Goal: Task Accomplishment & Management: Use online tool/utility

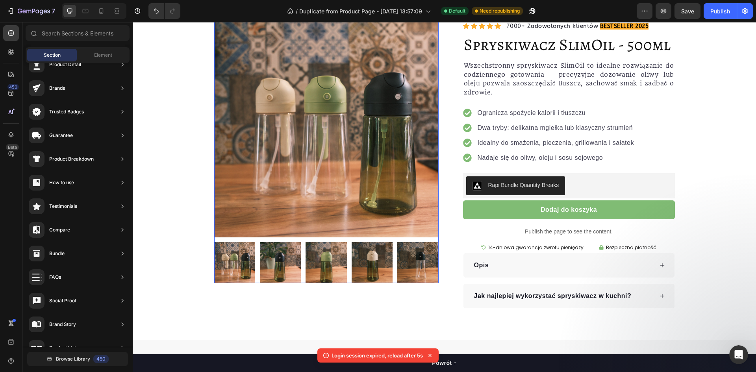
scroll to position [3199, 0]
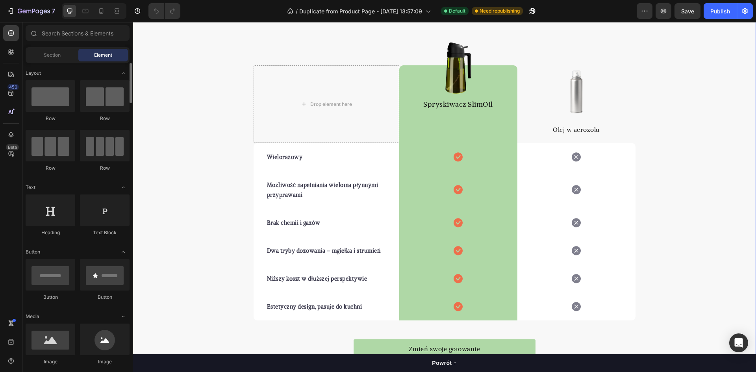
scroll to position [1107, 0]
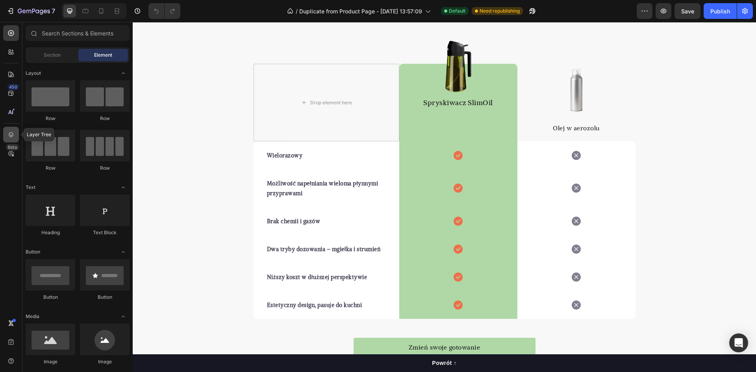
click at [12, 139] on div at bounding box center [11, 135] width 16 height 16
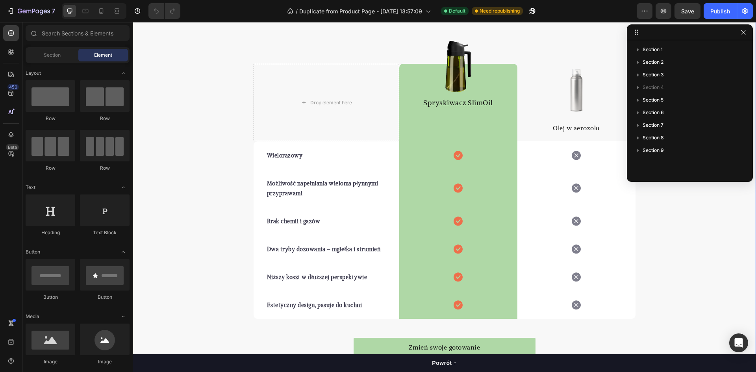
click at [195, 87] on div "Mała zmiana, duża różnica. Heading Typowe spraye do oleju to jednorazowe rozwią…" at bounding box center [445, 162] width 624 height 405
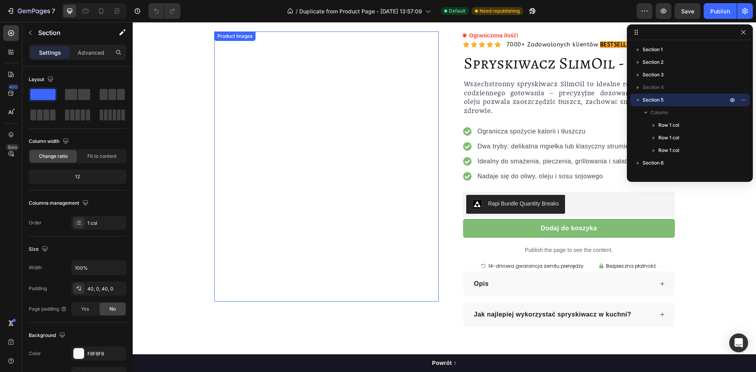
scroll to position [79, 0]
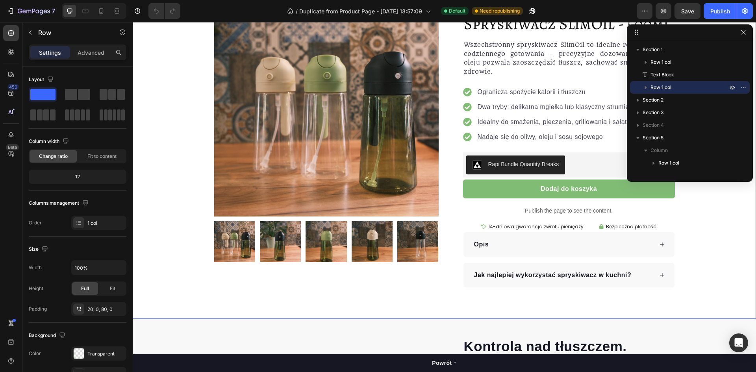
click at [417, 288] on div "Product Images Row Ograniczona ilość! Custom Code Icon Icon Icon Icon Icon Icon…" at bounding box center [445, 151] width 624 height 335
click at [448, 306] on div "Product Images Row Ograniczona ilość! Custom Code Icon Icon Icon Icon Icon Icon…" at bounding box center [445, 151] width 624 height 335
click at [743, 34] on icon "button" at bounding box center [744, 32] width 6 height 6
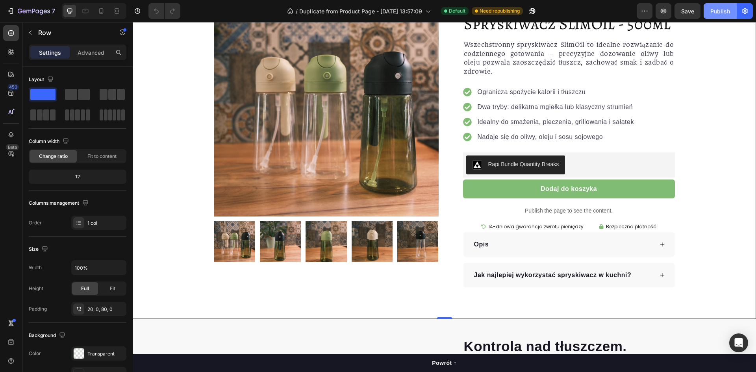
drag, startPoint x: 715, startPoint y: 15, endPoint x: 583, endPoint y: 30, distance: 132.5
click at [715, 15] on div "Publish" at bounding box center [721, 11] width 20 height 8
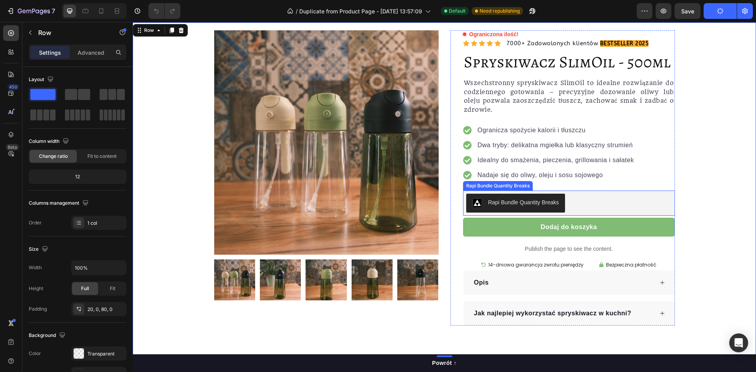
scroll to position [39, 0]
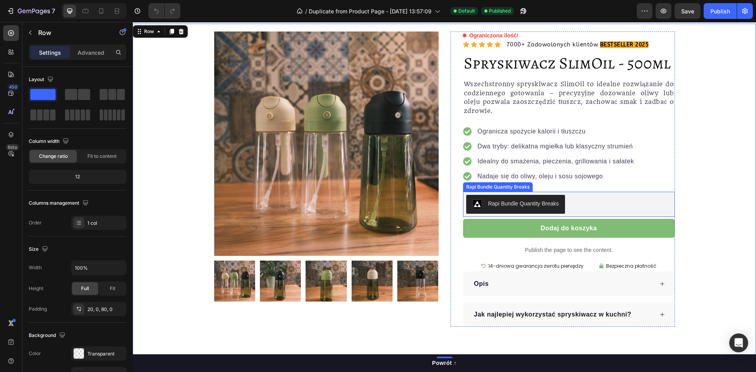
click at [611, 205] on div "Rapi Bundle Quantity Breaks" at bounding box center [569, 204] width 206 height 19
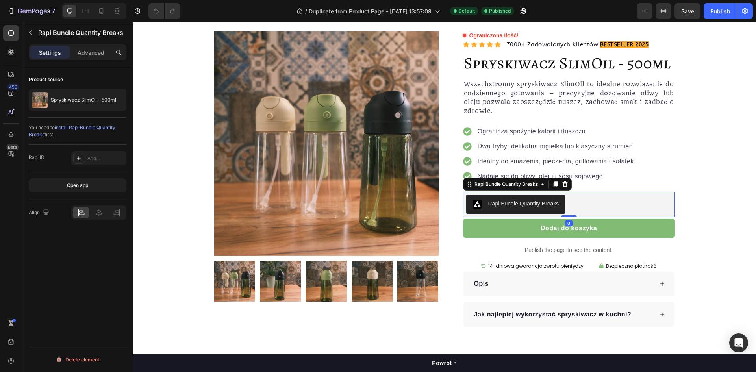
click at [553, 205] on div "Rapi Bundle Quantity Breaks" at bounding box center [523, 204] width 71 height 8
click at [563, 184] on icon at bounding box center [565, 185] width 5 height 6
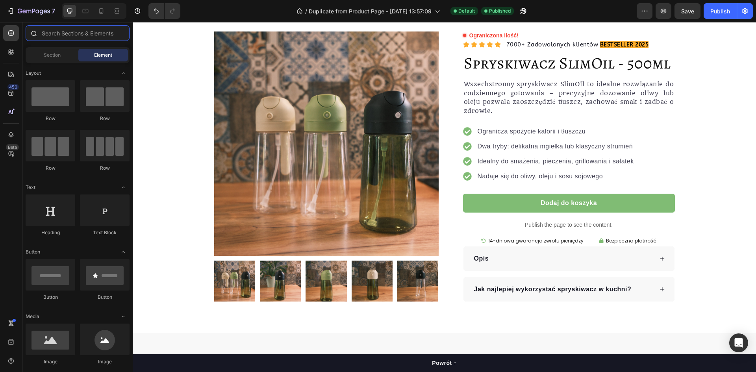
click at [49, 33] on input "text" at bounding box center [78, 33] width 104 height 16
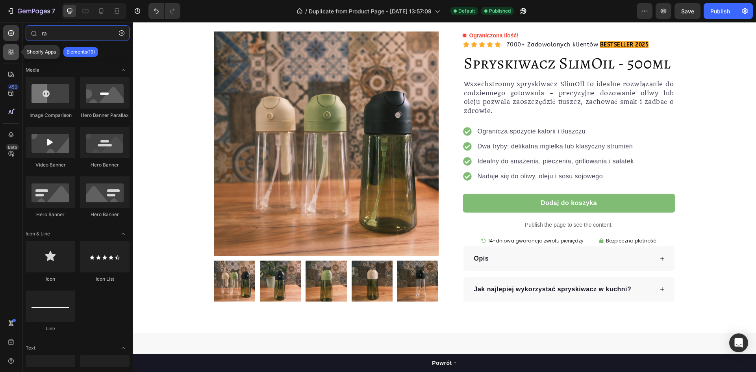
type input "ra"
click at [15, 54] on div at bounding box center [11, 52] width 16 height 16
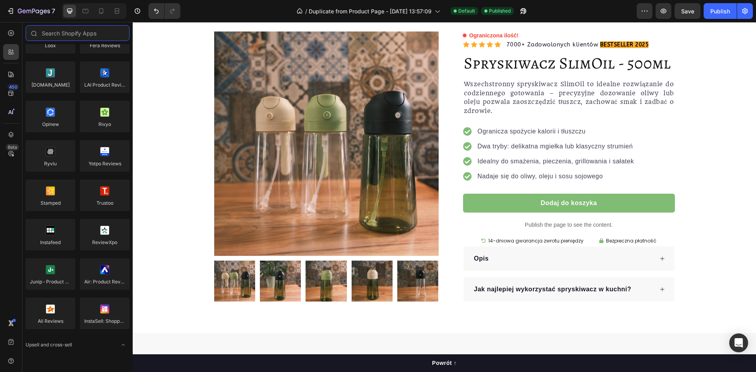
scroll to position [0, 0]
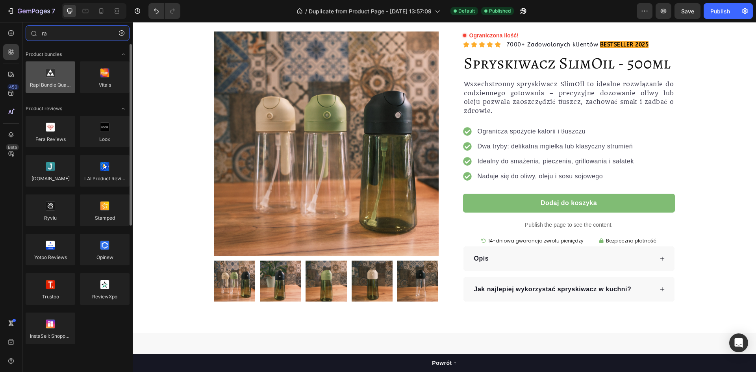
type input "ra"
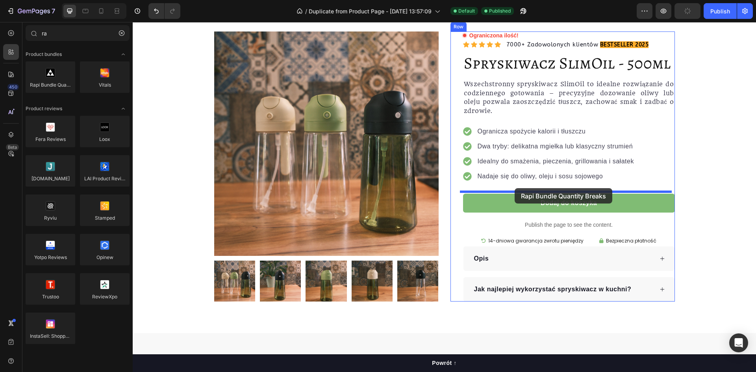
drag, startPoint x: 190, startPoint y: 99, endPoint x: 515, endPoint y: 188, distance: 336.6
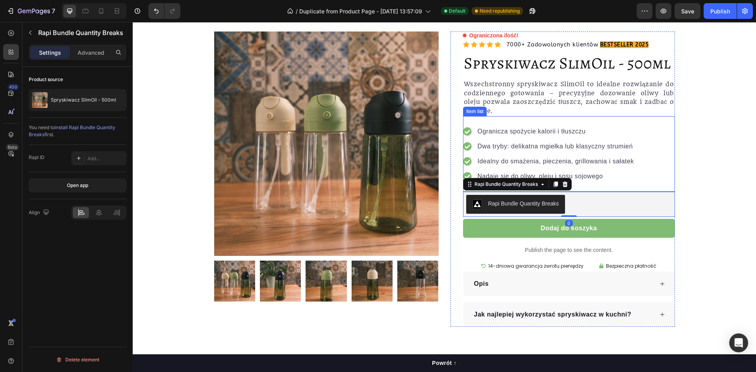
click at [646, 186] on div "Ogranicza spożycie kalorii i tłuszczu Dwa tryby: delikatna mgiełka lub klasyczn…" at bounding box center [569, 154] width 212 height 76
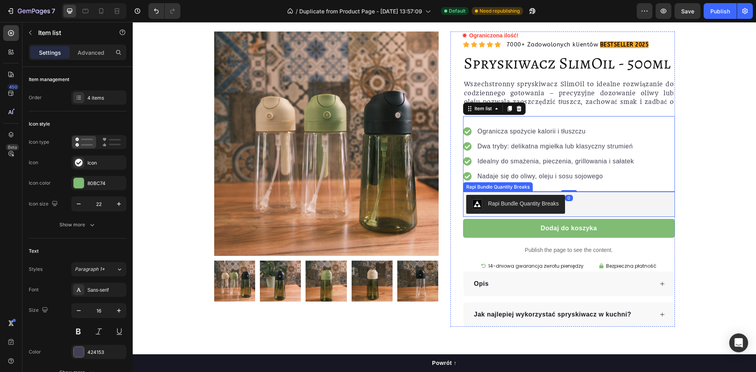
click at [579, 204] on div "Rapi Bundle Quantity Breaks" at bounding box center [569, 204] width 206 height 19
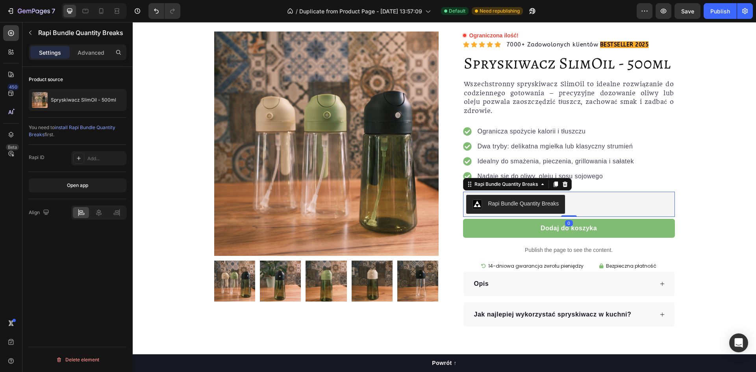
click at [557, 199] on button "Rapi Bundle Quantity Breaks" at bounding box center [515, 204] width 99 height 19
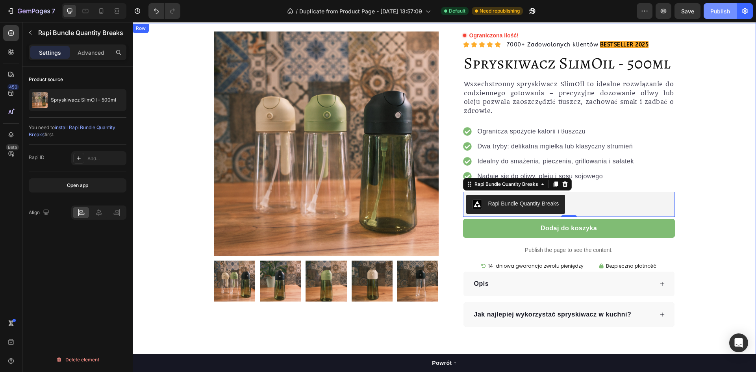
click at [719, 13] on div "Publish" at bounding box center [721, 11] width 20 height 8
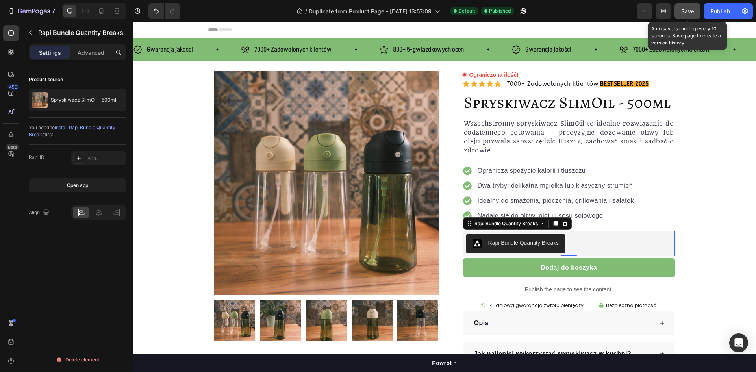
click at [686, 14] on span "Save" at bounding box center [688, 11] width 13 height 7
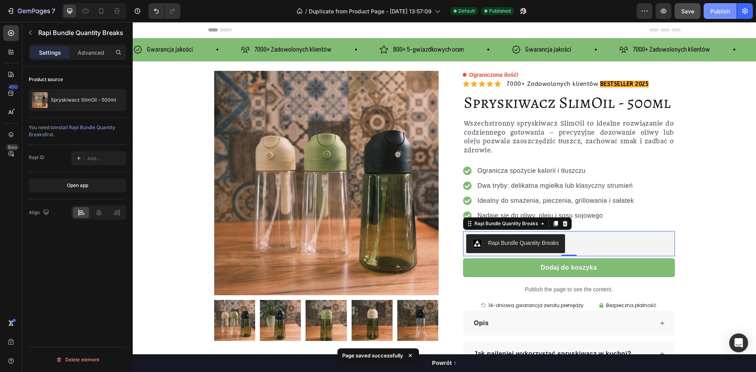
click at [728, 7] on div "Publish" at bounding box center [721, 11] width 20 height 8
click at [689, 212] on div "Product Images Row Ograniczona ilość! Custom Code Icon Icon Icon Icon Icon Icon…" at bounding box center [445, 219] width 624 height 296
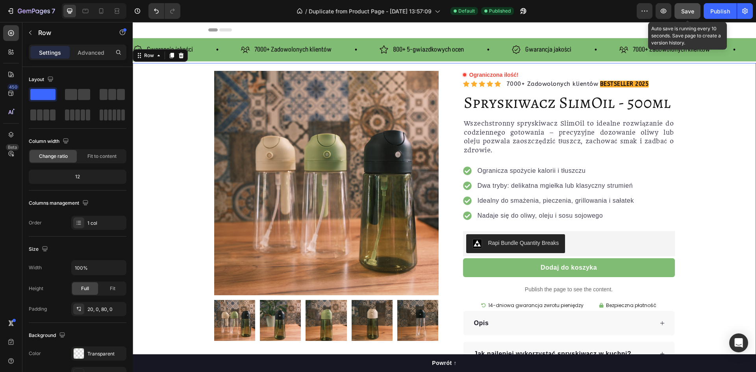
click at [684, 13] on span "Save" at bounding box center [688, 11] width 13 height 7
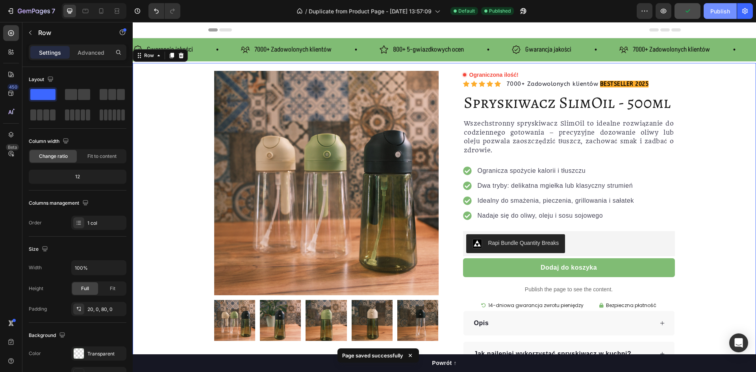
click at [724, 15] on button "Publish" at bounding box center [720, 11] width 33 height 16
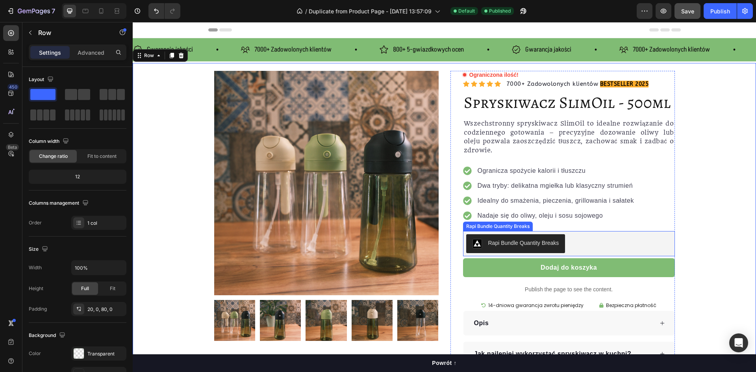
click at [585, 243] on div "Rapi Bundle Quantity Breaks" at bounding box center [569, 243] width 206 height 19
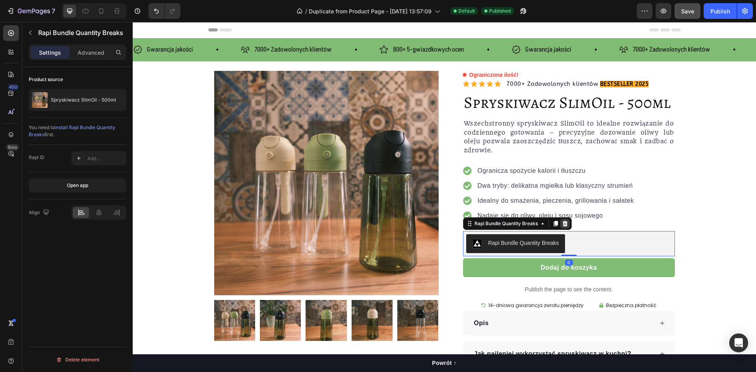
click at [563, 225] on icon at bounding box center [565, 224] width 5 height 6
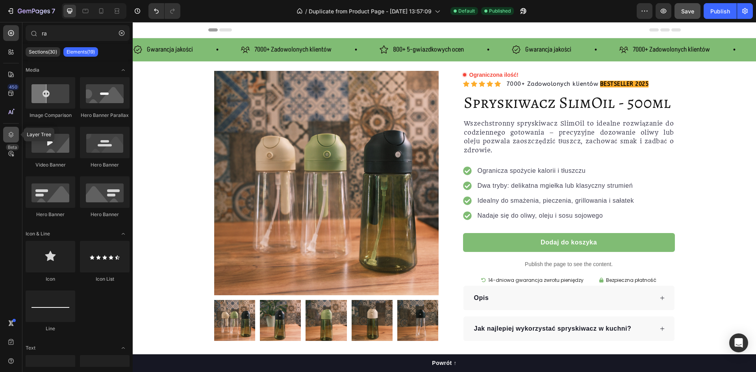
click at [10, 131] on icon at bounding box center [11, 135] width 8 height 8
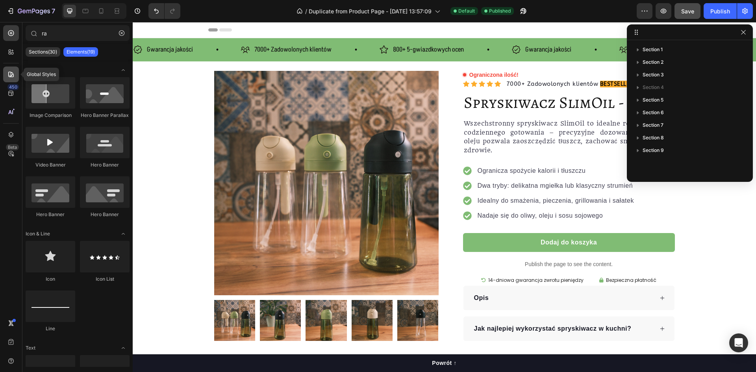
click at [12, 72] on icon at bounding box center [11, 75] width 6 height 6
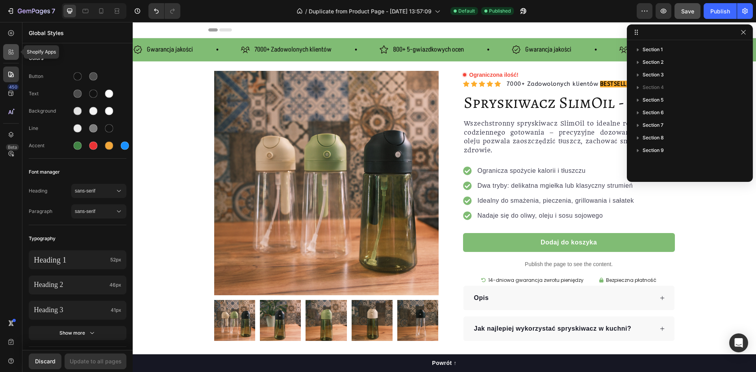
click at [11, 54] on icon at bounding box center [12, 53] width 2 height 2
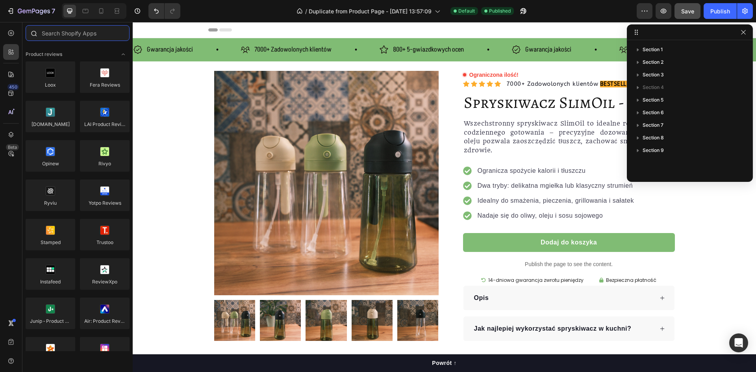
click at [60, 37] on input "text" at bounding box center [78, 33] width 104 height 16
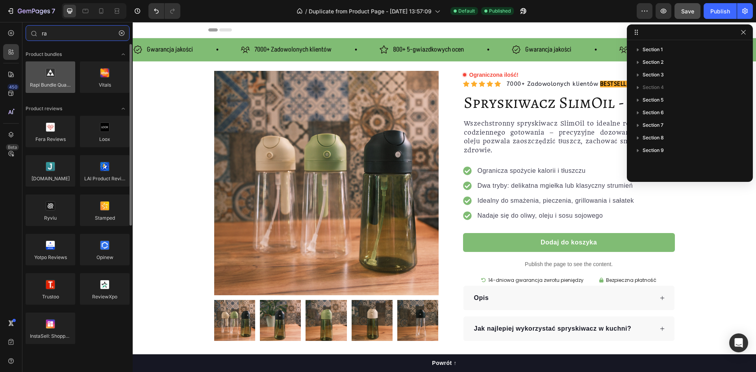
type input "ra"
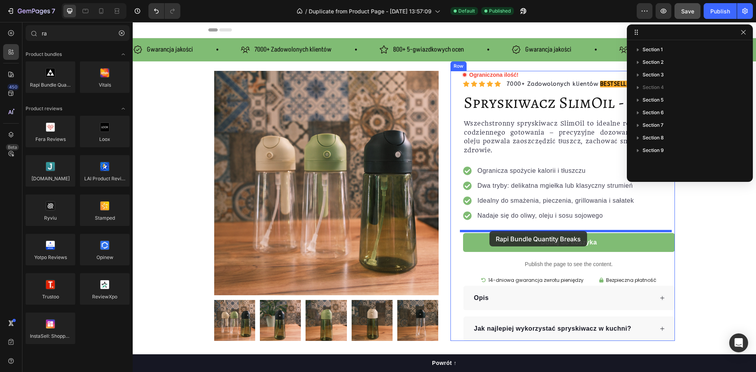
drag, startPoint x: 180, startPoint y: 98, endPoint x: 490, endPoint y: 231, distance: 336.9
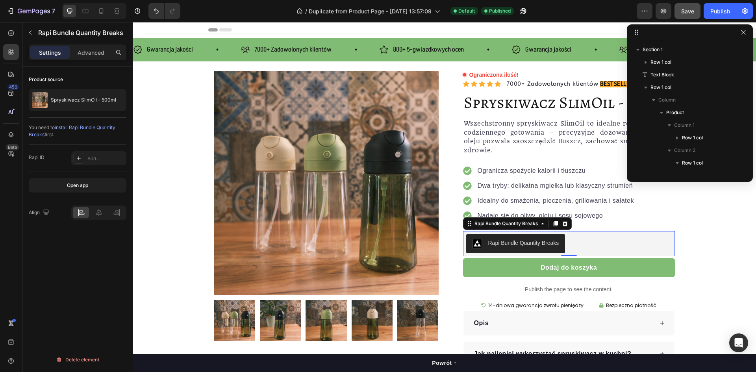
scroll to position [162, 0]
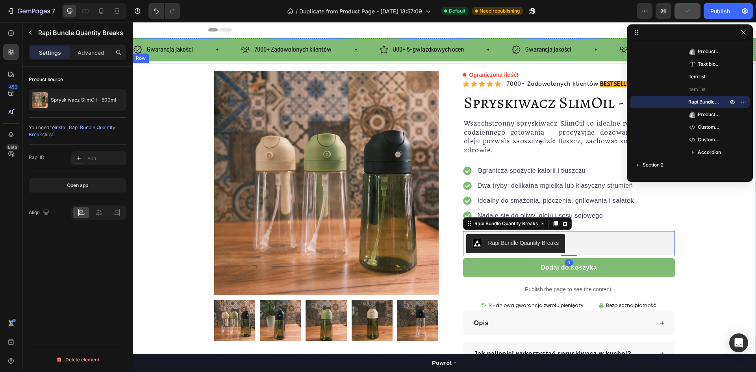
click at [722, 196] on div "Product Images Row Ograniczona ilość! Custom Code Icon Icon Icon Icon Icon Icon…" at bounding box center [445, 219] width 624 height 296
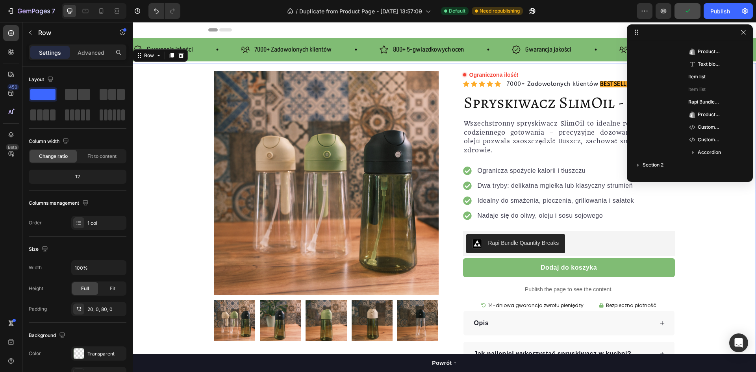
scroll to position [0, 0]
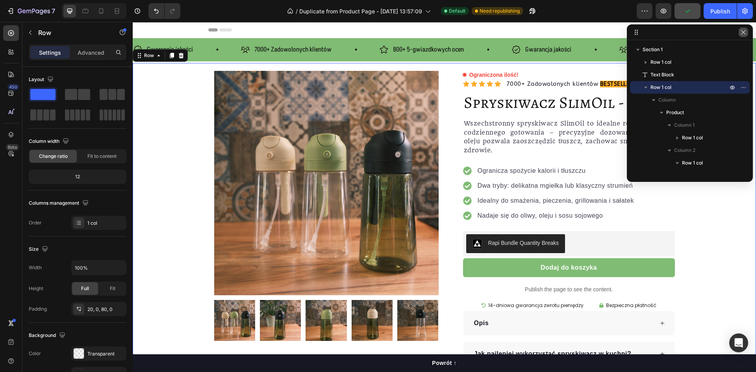
click at [745, 31] on icon "button" at bounding box center [744, 32] width 6 height 6
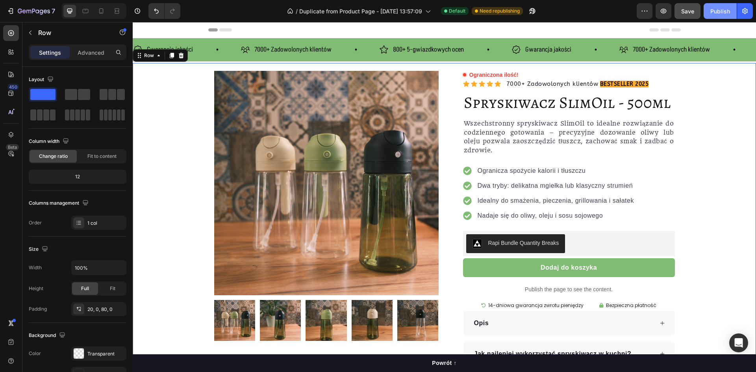
click at [721, 15] on div "Publish" at bounding box center [721, 11] width 20 height 8
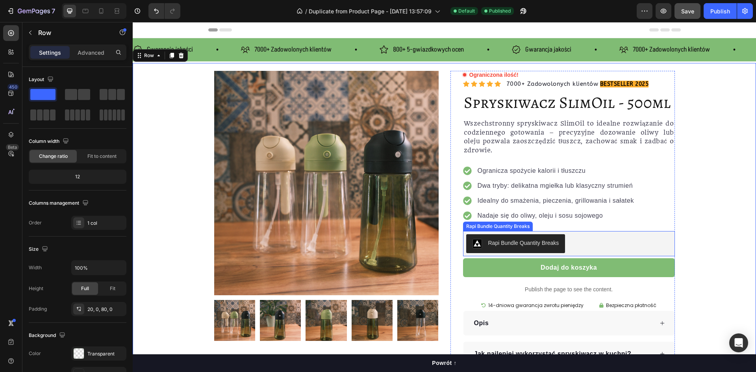
click at [576, 238] on div "Rapi Bundle Quantity Breaks" at bounding box center [569, 243] width 206 height 19
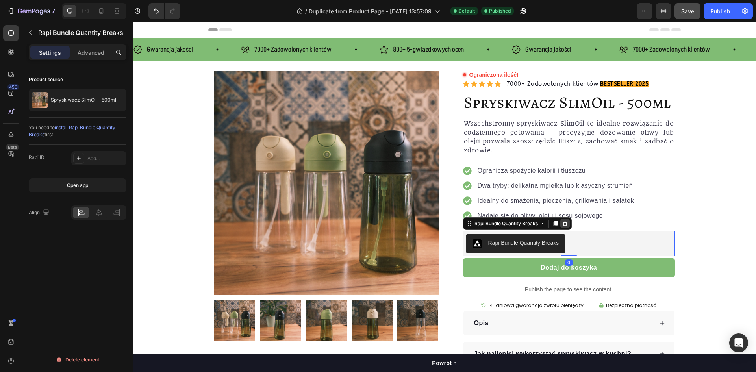
click at [561, 219] on div at bounding box center [565, 223] width 9 height 9
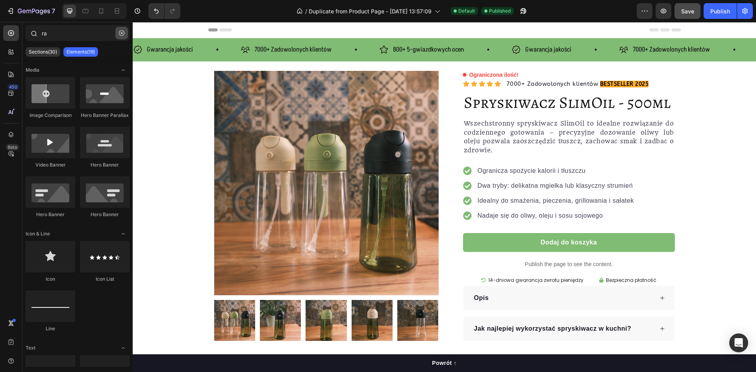
click at [123, 32] on icon "button" at bounding box center [122, 33] width 6 height 6
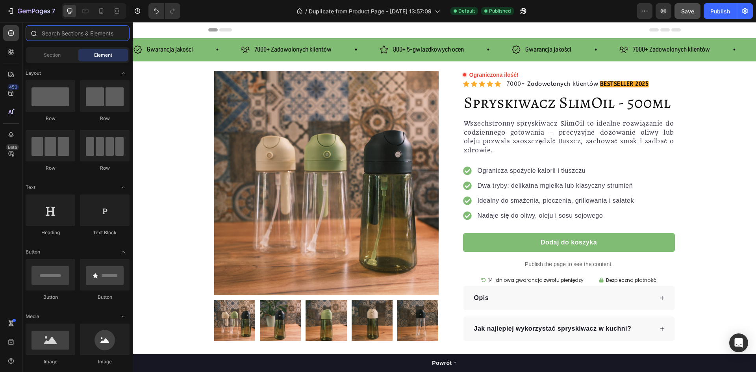
click at [87, 32] on input "text" at bounding box center [78, 33] width 104 height 16
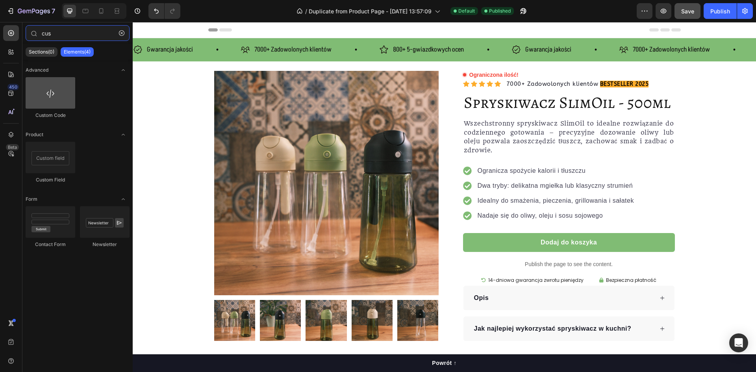
type input "cus"
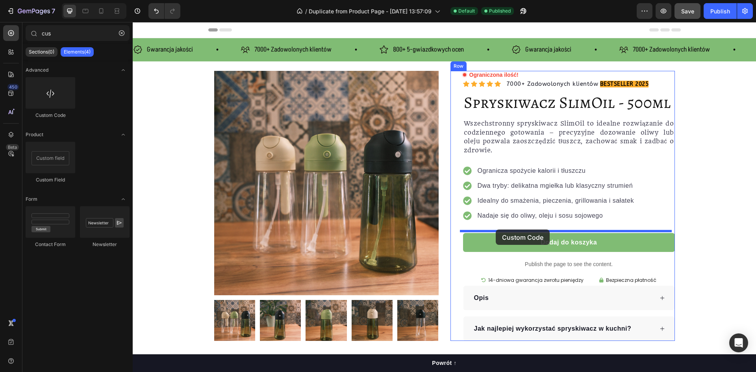
drag, startPoint x: 186, startPoint y: 122, endPoint x: 496, endPoint y: 230, distance: 328.2
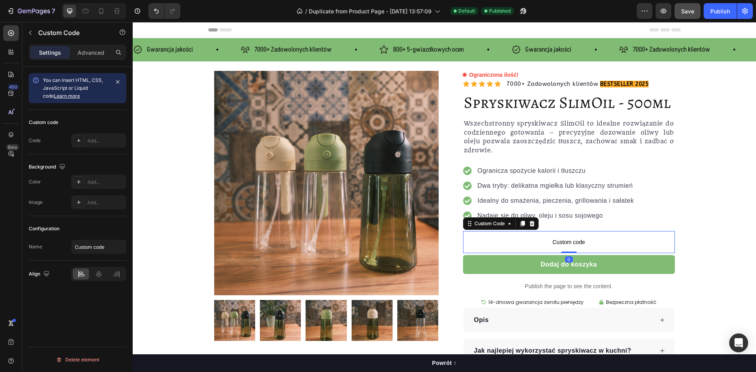
click at [526, 243] on span "Custom code" at bounding box center [569, 242] width 212 height 9
click at [100, 140] on div "Add..." at bounding box center [105, 140] width 37 height 7
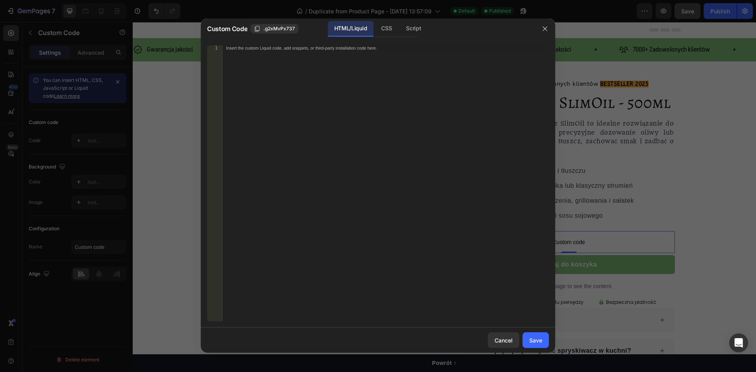
click at [302, 67] on div "Insert the custom Liquid code, add snippets, or third-party installation code h…" at bounding box center [386, 188] width 326 height 287
paste textarea "<div data-rapi-id="rapi_6388c30e5b98e8"></div>"
type textarea "<div data-rapi-id="rapi_6388c30e5b98e8"></div>"
click at [536, 342] on div "Save" at bounding box center [535, 340] width 13 height 8
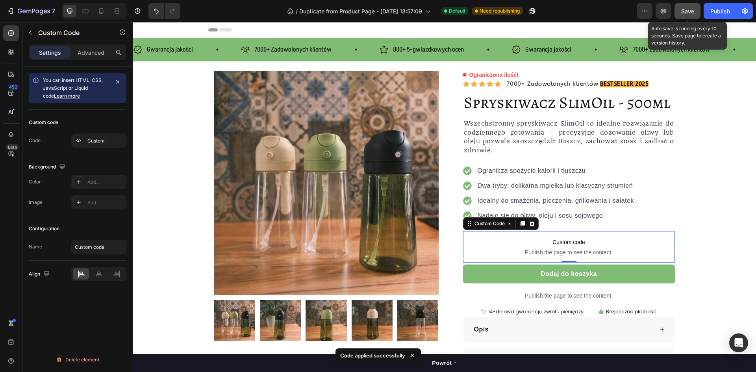
click at [696, 10] on button "Save" at bounding box center [688, 11] width 26 height 16
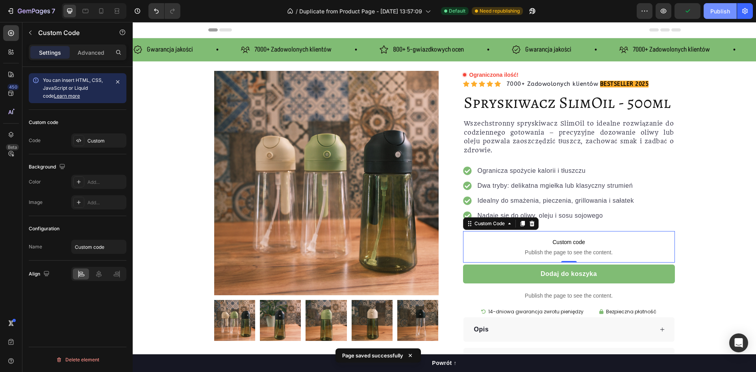
click at [719, 9] on div "Publish" at bounding box center [721, 11] width 20 height 8
click at [729, 13] on div "Publish" at bounding box center [721, 11] width 20 height 8
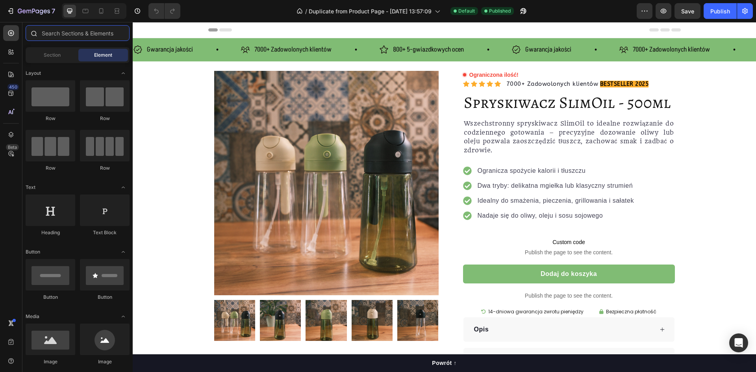
click at [55, 33] on input "text" at bounding box center [78, 33] width 104 height 16
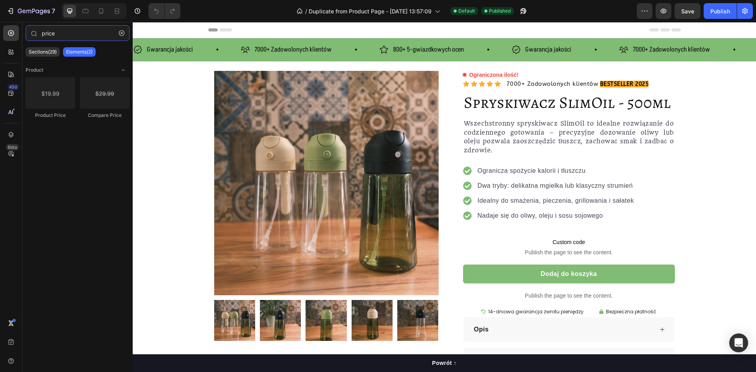
type input "price"
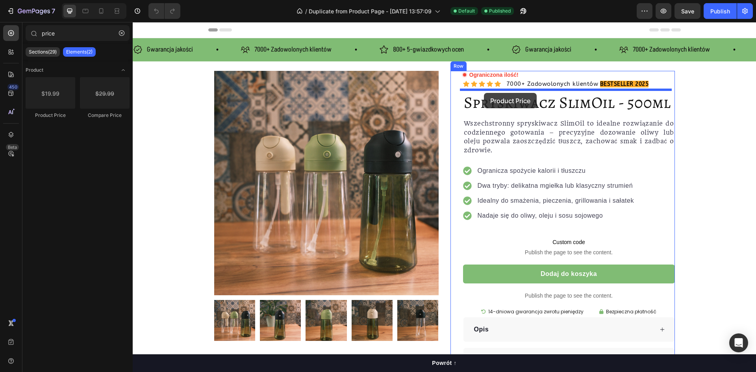
drag, startPoint x: 212, startPoint y: 118, endPoint x: 484, endPoint y: 93, distance: 272.9
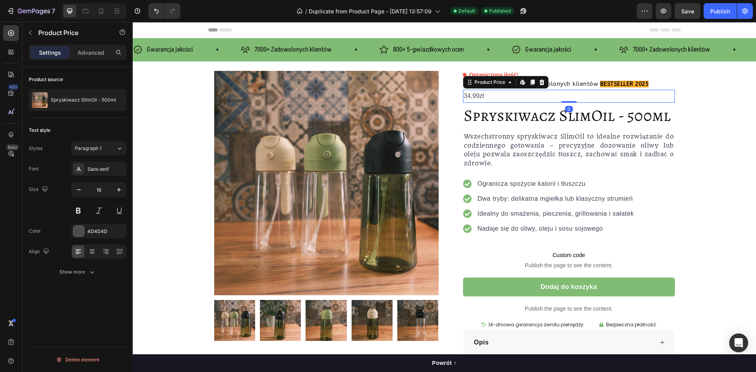
drag, startPoint x: 502, startPoint y: 97, endPoint x: 527, endPoint y: 98, distance: 25.2
click at [503, 97] on div "34,99zł" at bounding box center [569, 96] width 212 height 13
click at [539, 82] on icon at bounding box center [542, 82] width 6 height 6
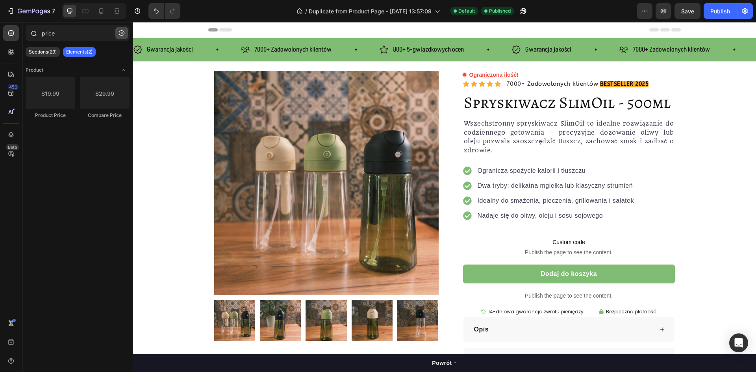
click at [123, 34] on icon "button" at bounding box center [122, 33] width 6 height 6
click at [93, 38] on input "text" at bounding box center [78, 33] width 104 height 16
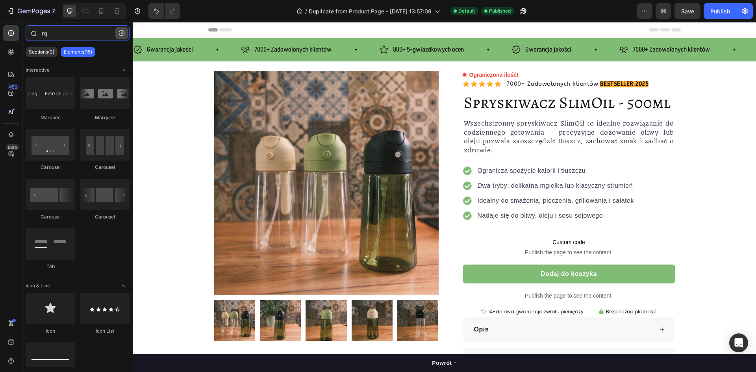
type input "rq"
click at [127, 33] on button "button" at bounding box center [121, 33] width 13 height 13
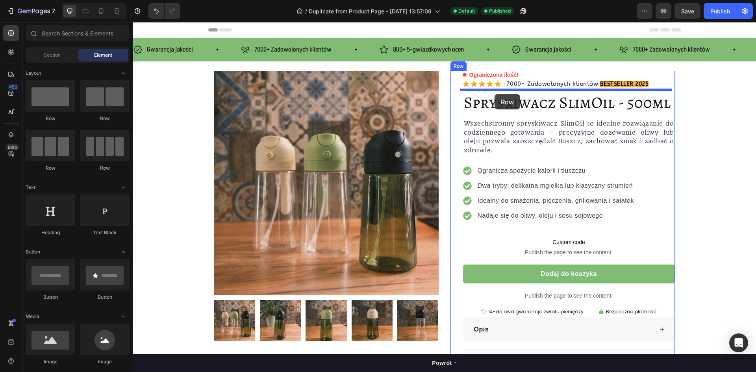
drag, startPoint x: 241, startPoint y: 120, endPoint x: 495, endPoint y: 94, distance: 255.0
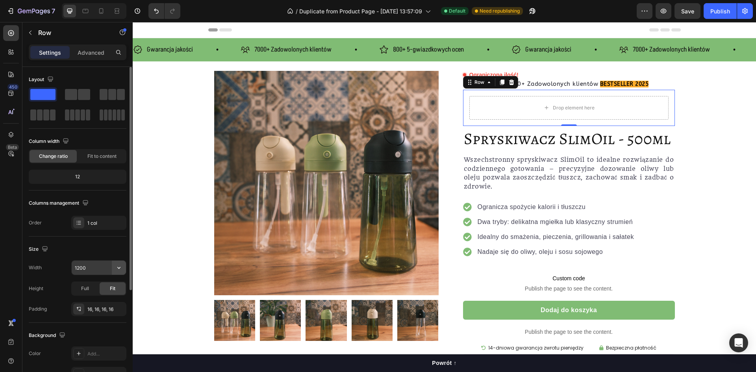
click at [121, 265] on icon "button" at bounding box center [119, 268] width 8 height 8
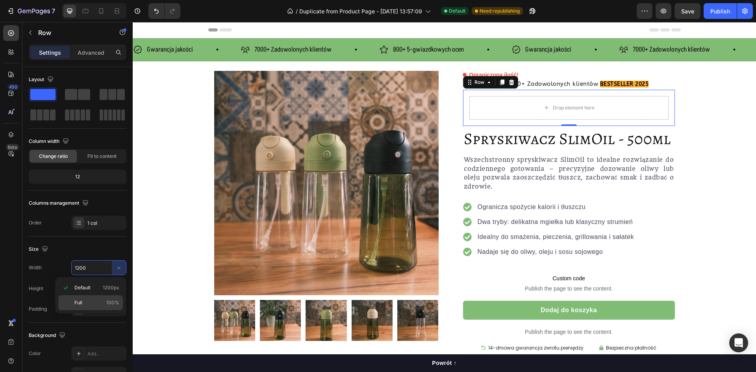
click at [104, 299] on div "Full 100%" at bounding box center [90, 302] width 65 height 15
click at [88, 267] on input "100%" at bounding box center [99, 268] width 54 height 14
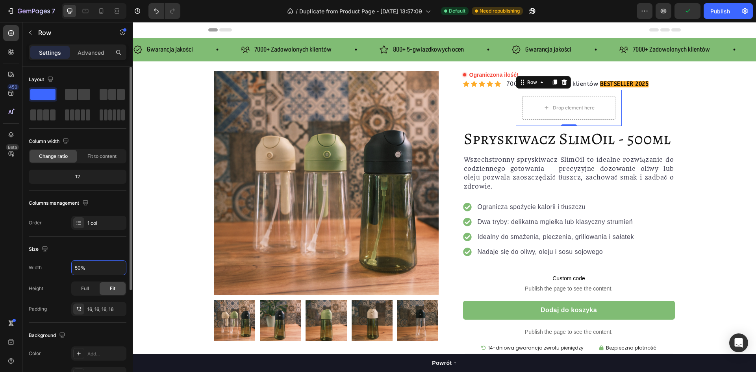
click at [85, 176] on div "12" at bounding box center [77, 176] width 95 height 11
click at [78, 174] on div "12" at bounding box center [77, 176] width 95 height 11
click at [89, 285] on div "Full" at bounding box center [85, 288] width 26 height 13
click at [110, 287] on span "Fit" at bounding box center [113, 288] width 6 height 7
click at [100, 268] on input "50%" at bounding box center [99, 268] width 54 height 14
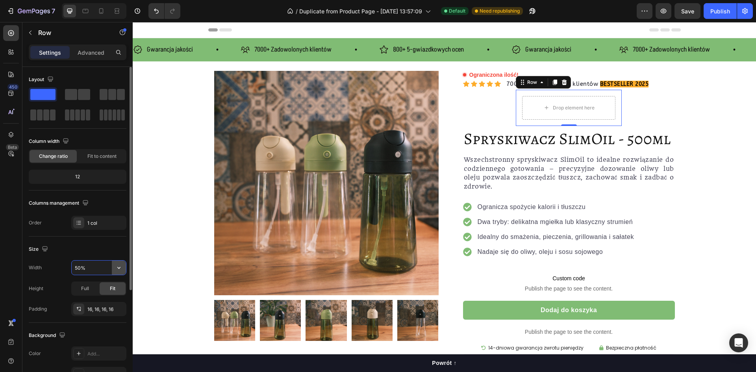
click at [118, 268] on icon "button" at bounding box center [118, 268] width 3 height 2
click at [88, 290] on span "Default" at bounding box center [82, 287] width 16 height 7
type input "1200"
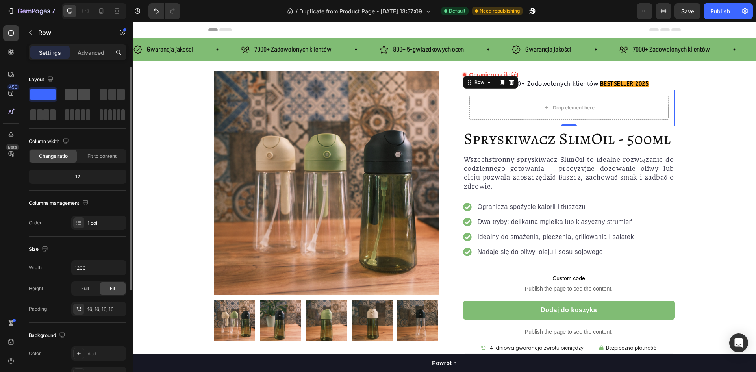
click at [76, 94] on span at bounding box center [71, 94] width 12 height 11
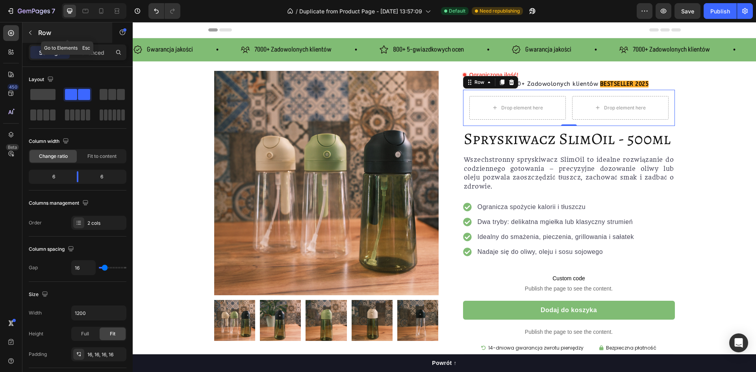
click at [30, 35] on icon "button" at bounding box center [30, 33] width 6 height 6
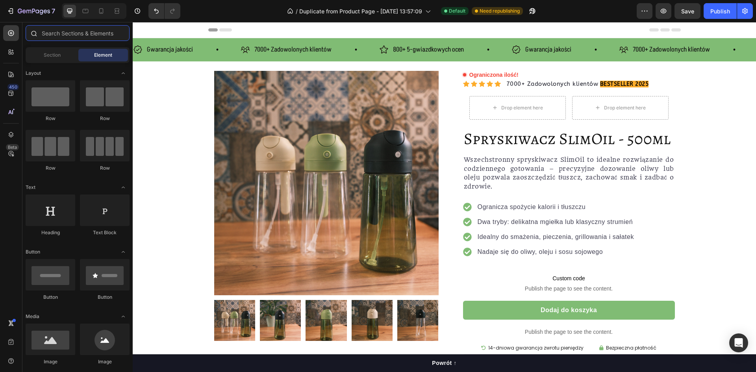
click at [63, 34] on input "text" at bounding box center [78, 33] width 104 height 16
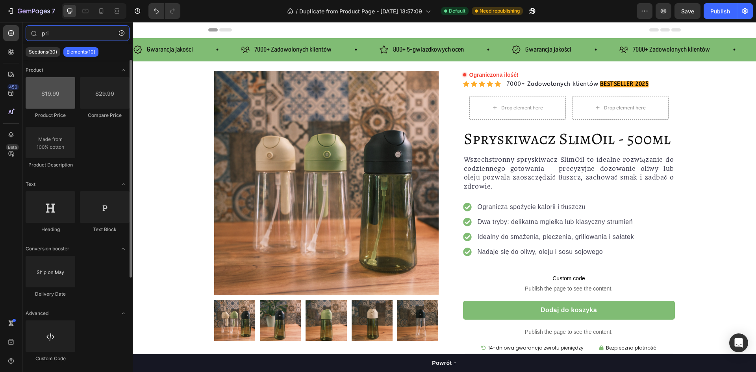
type input "pri"
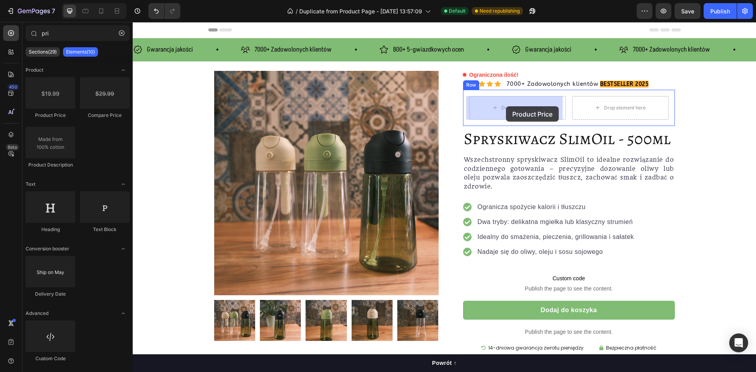
drag, startPoint x: 186, startPoint y: 110, endPoint x: 506, endPoint y: 106, distance: 319.9
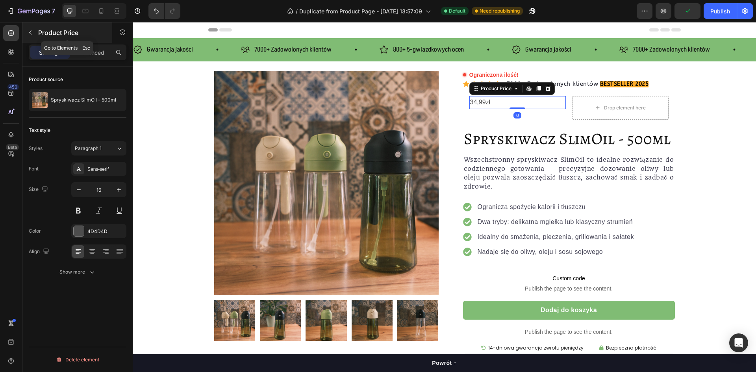
click at [40, 28] on p "Product Price" at bounding box center [71, 32] width 67 height 9
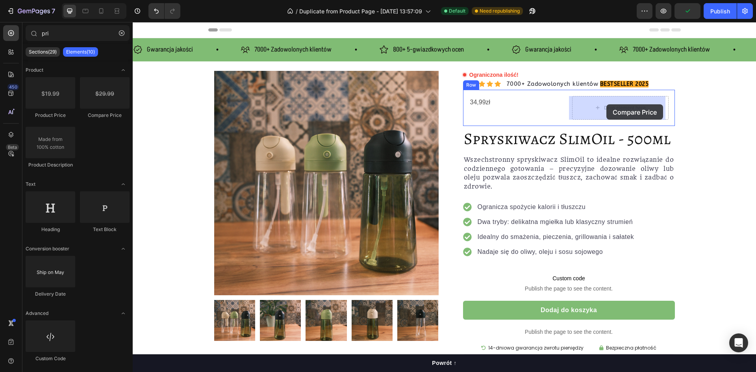
drag, startPoint x: 225, startPoint y: 117, endPoint x: 607, endPoint y: 104, distance: 381.9
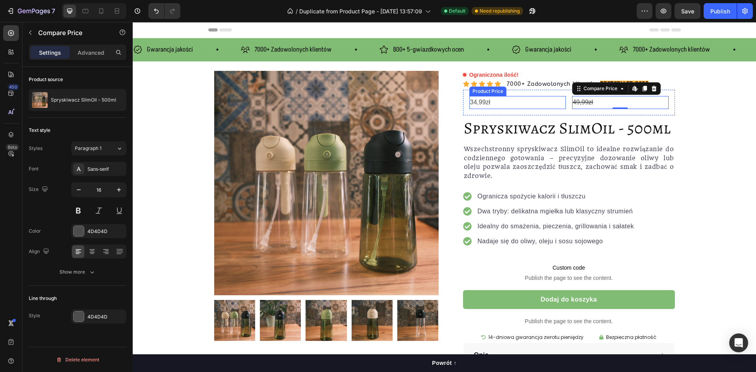
click at [488, 102] on div "34,99zł" at bounding box center [518, 102] width 97 height 13
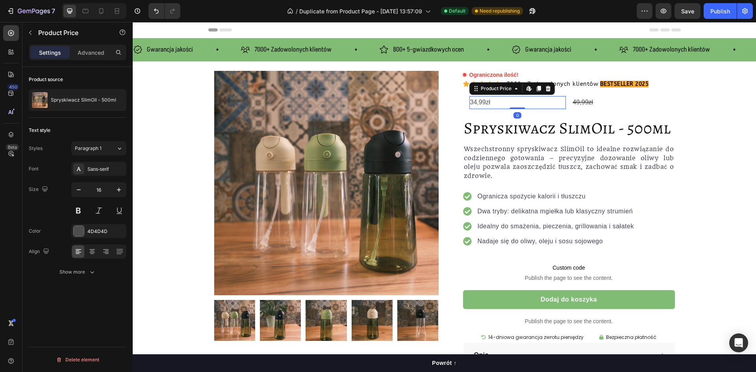
click at [482, 101] on div "34,99zł" at bounding box center [518, 102] width 97 height 13
click at [488, 129] on h1 "Spryskiwacz SlimOil - 500ml" at bounding box center [569, 128] width 212 height 26
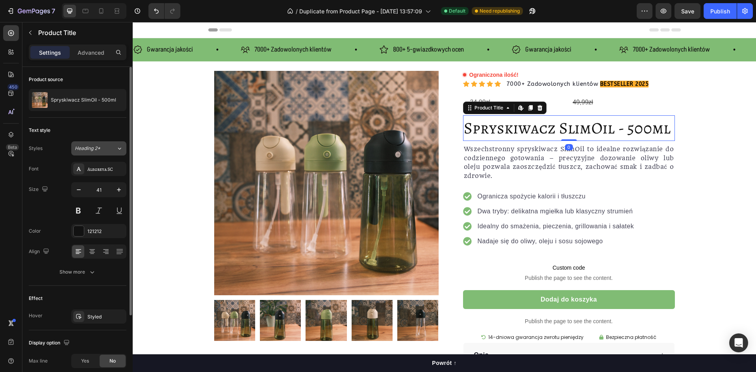
click at [105, 150] on div "Heading 2*" at bounding box center [91, 148] width 32 height 7
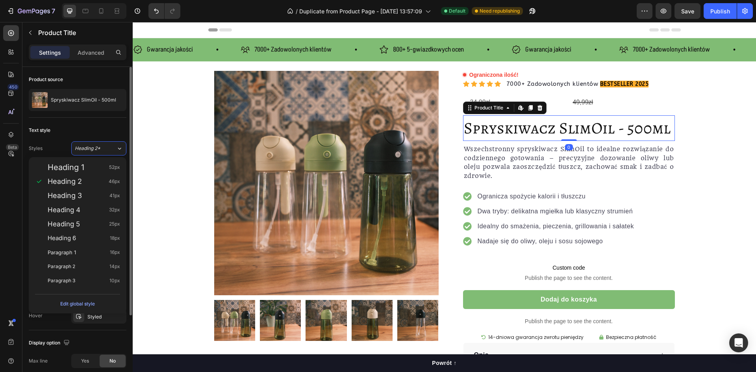
click at [117, 128] on div "Text style" at bounding box center [78, 130] width 98 height 13
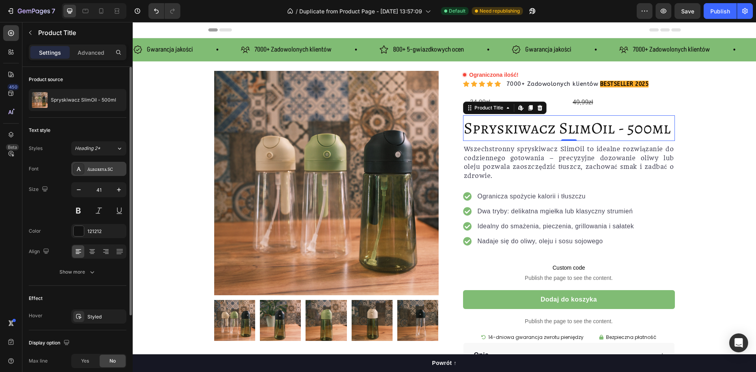
click at [108, 171] on div "Alegreya SC" at bounding box center [105, 169] width 37 height 7
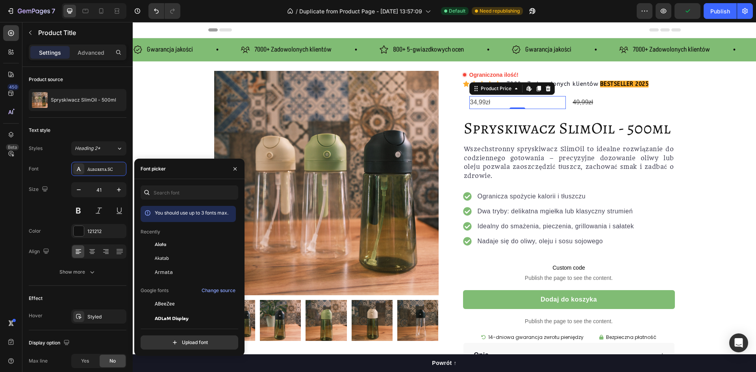
click at [494, 95] on div "34,99zł Product Price Edit content in Shopify 0 Product Price Edit content in S…" at bounding box center [569, 103] width 212 height 26
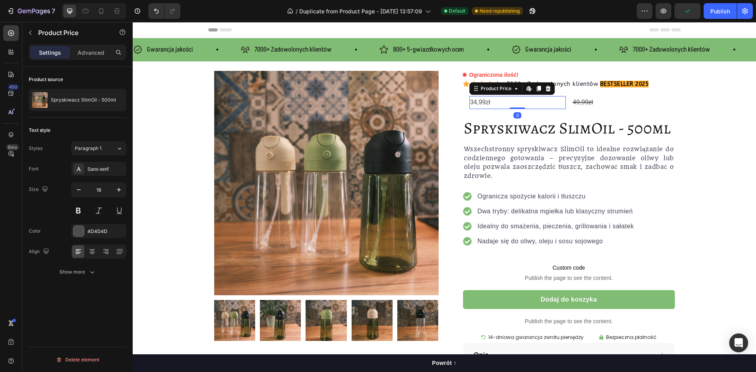
click at [485, 100] on div "34,99zł" at bounding box center [518, 102] width 97 height 13
click at [107, 164] on div "Sans-serif" at bounding box center [98, 169] width 55 height 14
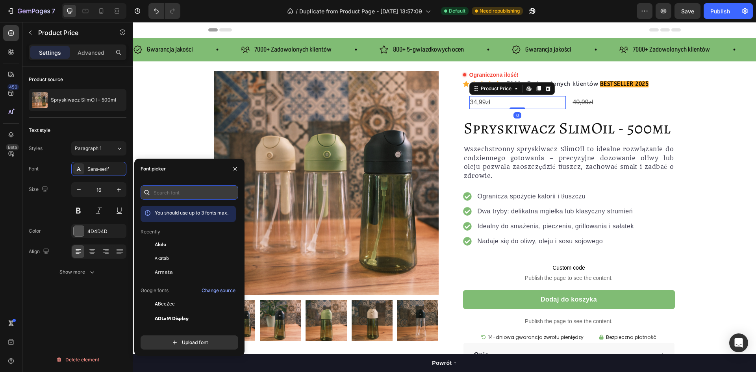
click at [174, 195] on input "text" at bounding box center [190, 193] width 98 height 14
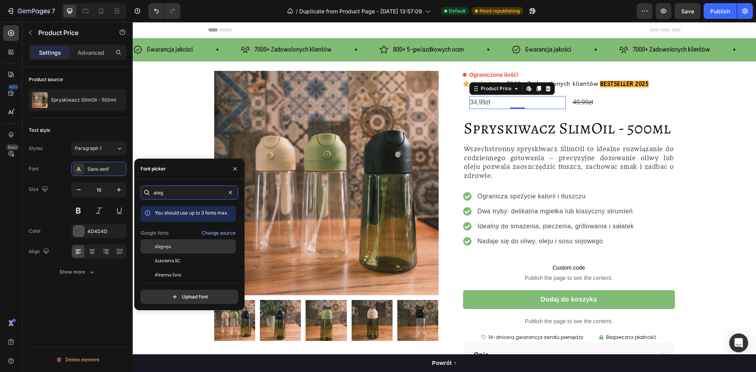
type input "aleg"
click at [173, 244] on div "Alegreya" at bounding box center [195, 246] width 80 height 7
click at [583, 104] on div "49,99zł" at bounding box center [620, 102] width 97 height 13
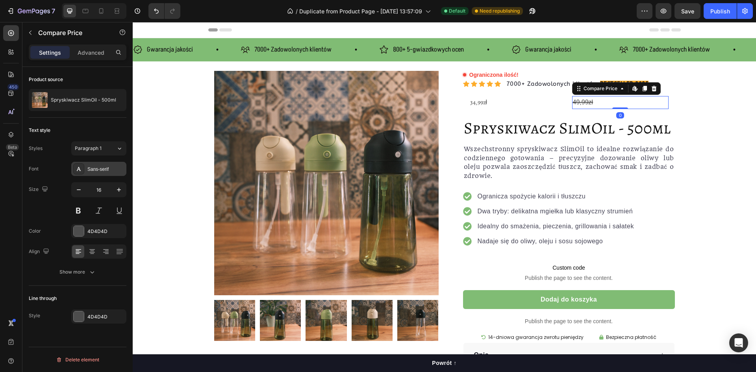
click at [102, 165] on div "Sans-serif" at bounding box center [98, 169] width 55 height 14
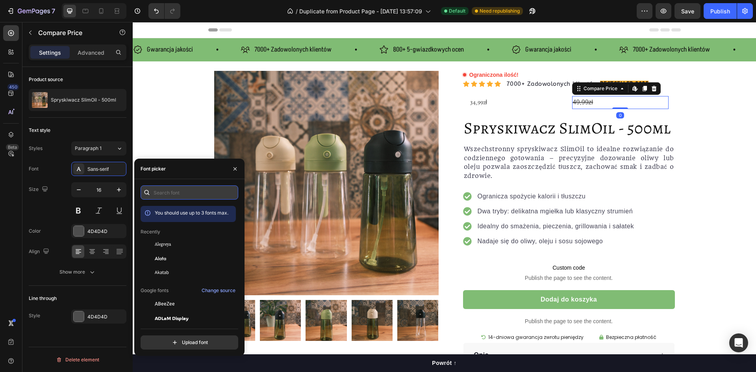
click at [163, 191] on input "text" at bounding box center [190, 193] width 98 height 14
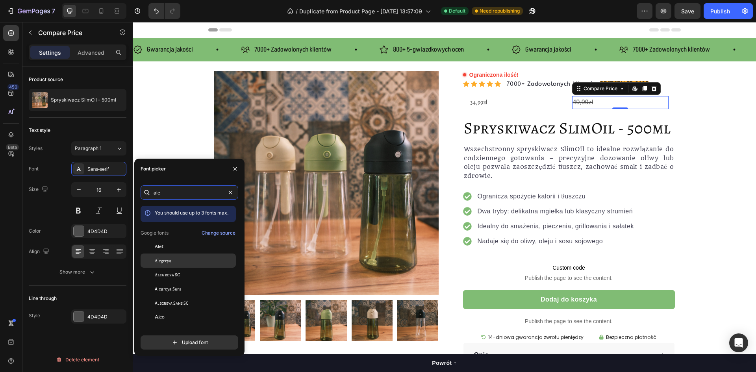
type input "ale"
click at [177, 258] on div "Alegreya" at bounding box center [195, 260] width 80 height 7
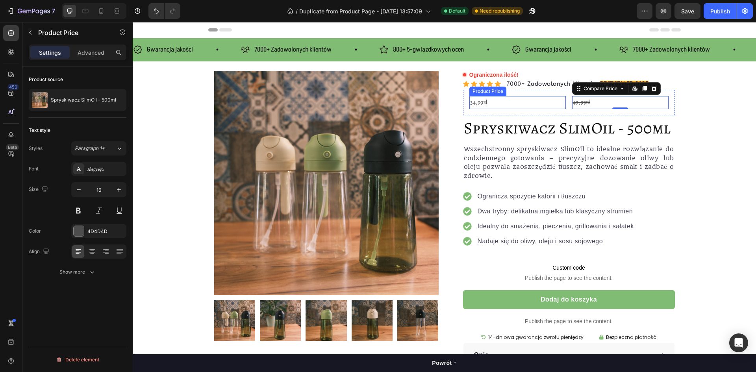
click at [498, 101] on div "34,99zł" at bounding box center [518, 102] width 97 height 13
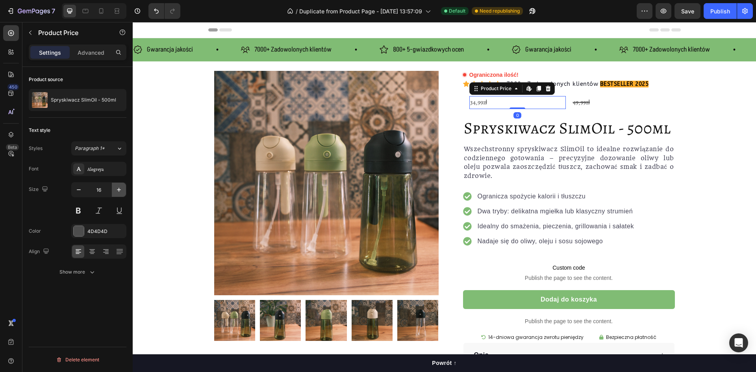
click at [119, 191] on icon "button" at bounding box center [119, 190] width 8 height 8
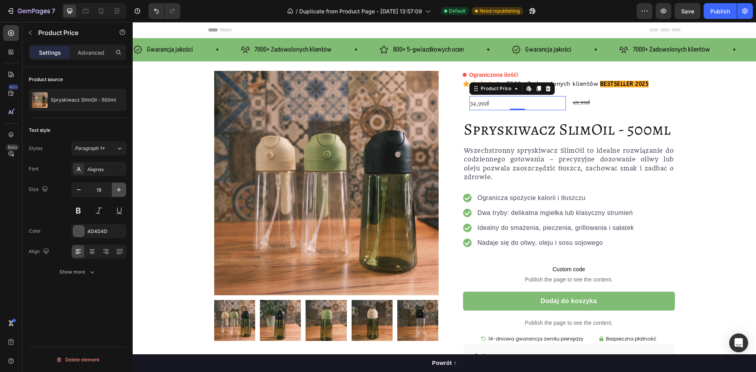
click at [119, 191] on icon "button" at bounding box center [119, 190] width 8 height 8
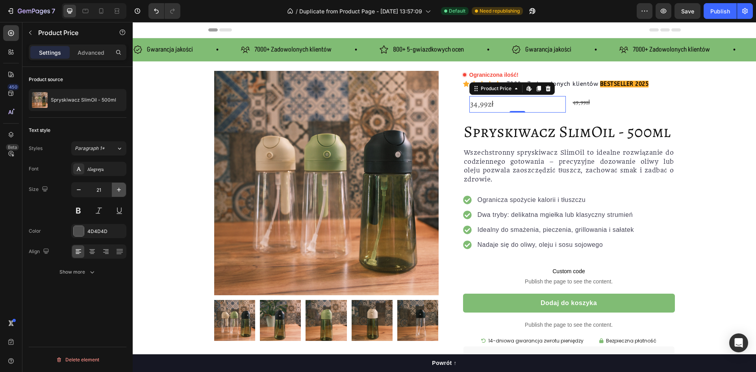
click at [119, 191] on icon "button" at bounding box center [119, 190] width 8 height 8
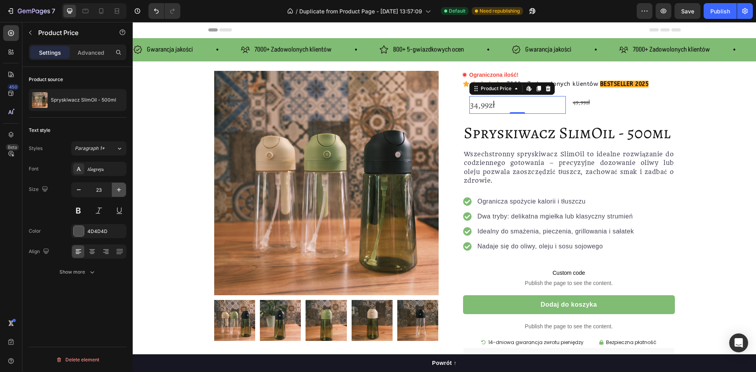
click at [119, 191] on icon "button" at bounding box center [119, 190] width 8 height 8
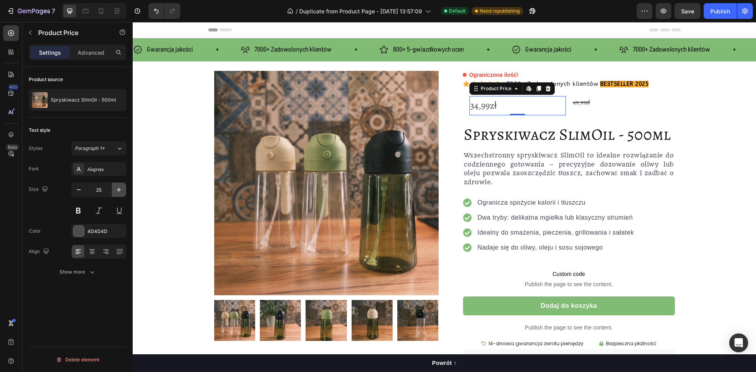
click at [119, 191] on icon "button" at bounding box center [119, 190] width 8 height 8
type input "26"
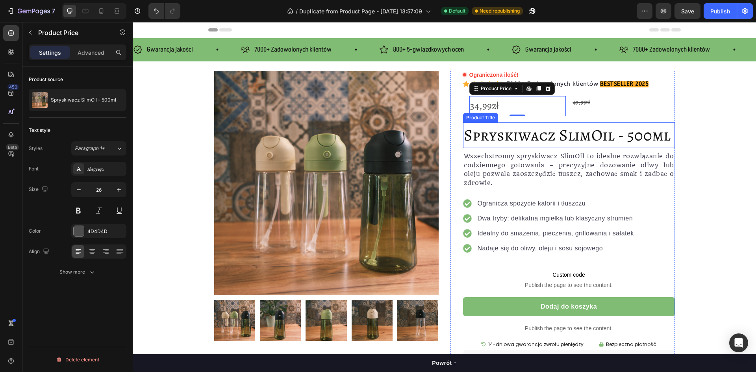
click at [497, 119] on div "34,99zł Product Price Edit content in Shopify 0 Product Price Edit content in S…" at bounding box center [569, 106] width 212 height 33
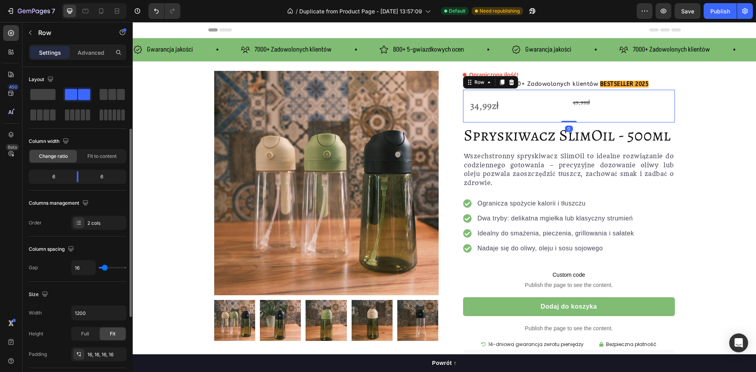
scroll to position [79, 0]
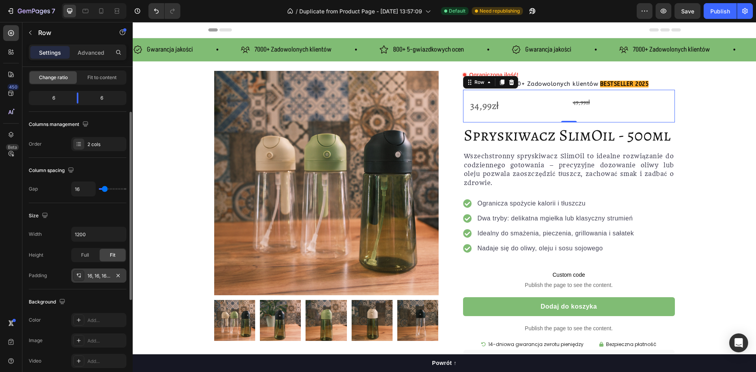
click at [106, 277] on div "16, 16, 16, 16" at bounding box center [98, 276] width 23 height 7
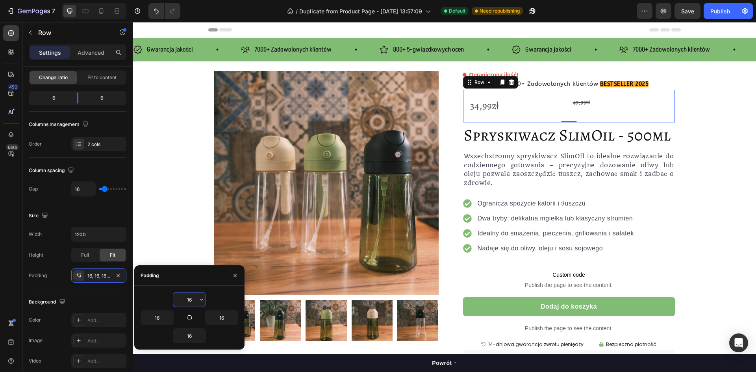
click at [191, 301] on input "16" at bounding box center [189, 300] width 32 height 14
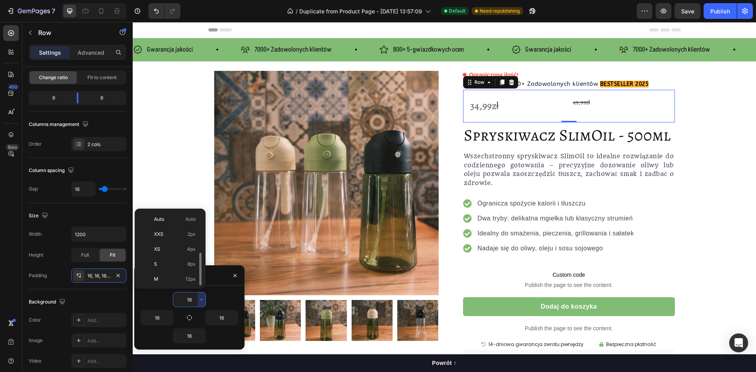
scroll to position [28, 0]
click at [173, 221] on p "XS 4px" at bounding box center [175, 220] width 42 height 7
type input "4"
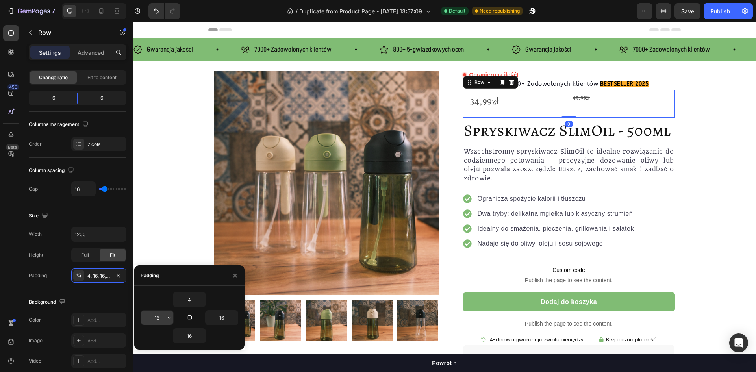
click at [164, 319] on input "16" at bounding box center [157, 318] width 32 height 14
click at [168, 318] on icon "button" at bounding box center [169, 318] width 6 height 6
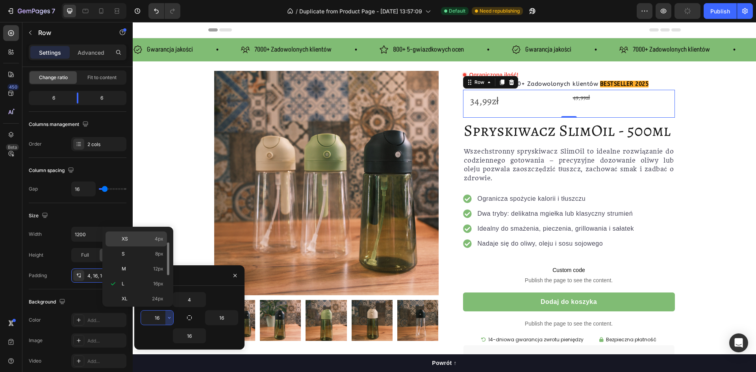
click at [144, 239] on p "XS 4px" at bounding box center [143, 239] width 42 height 7
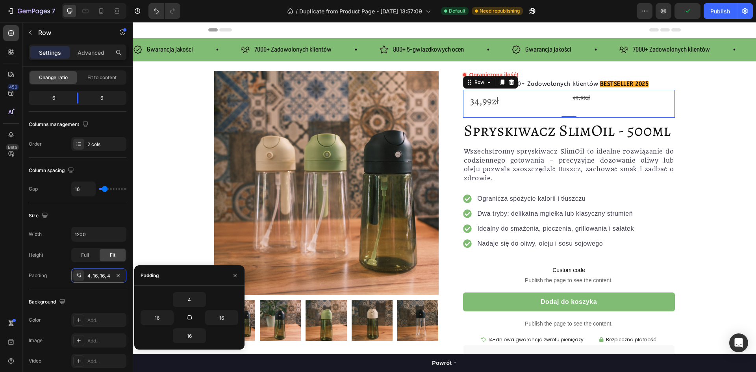
type input "4"
click at [191, 340] on input "16" at bounding box center [189, 336] width 32 height 14
click at [199, 335] on button "button" at bounding box center [202, 336] width 8 height 14
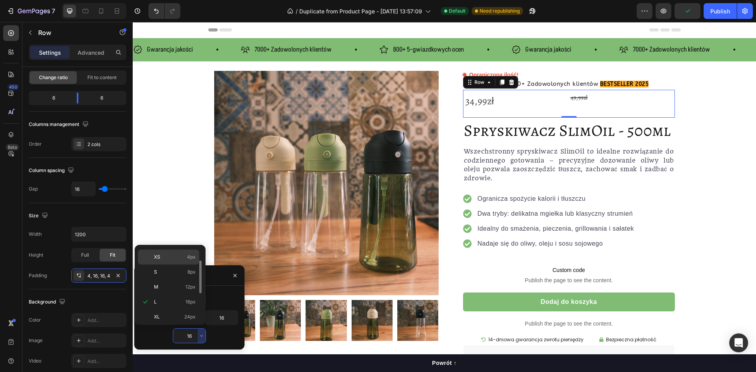
click at [170, 265] on div "XS 4px" at bounding box center [168, 272] width 61 height 15
type input "4"
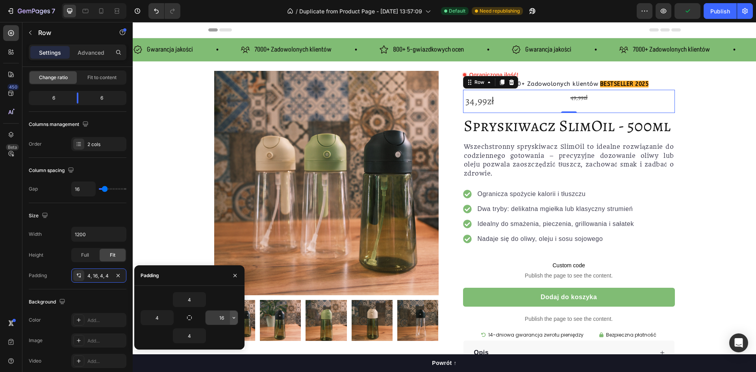
click at [234, 318] on icon "button" at bounding box center [234, 318] width 6 height 6
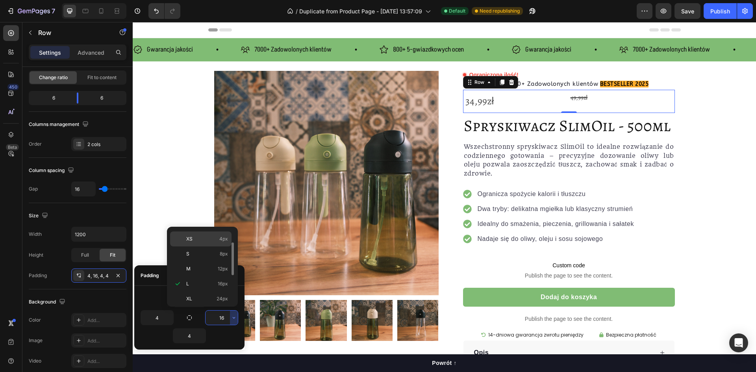
click at [208, 238] on p "XS 4px" at bounding box center [207, 239] width 42 height 7
type input "4"
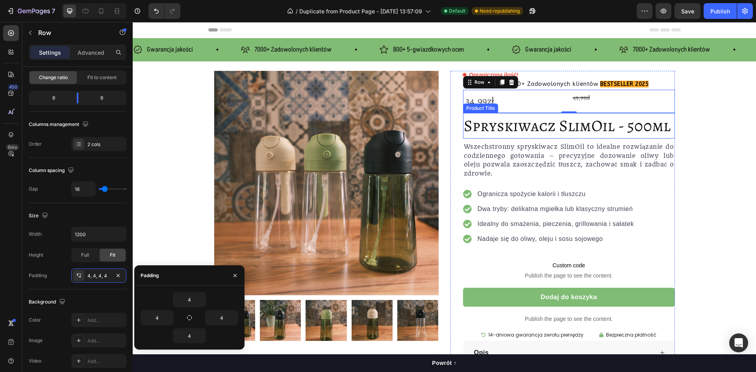
click at [497, 121] on h1 "Spryskiwacz SlimOil - 500ml" at bounding box center [569, 126] width 212 height 26
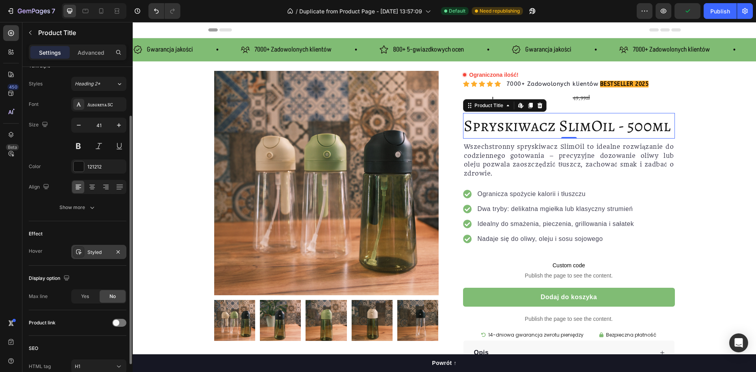
scroll to position [0, 0]
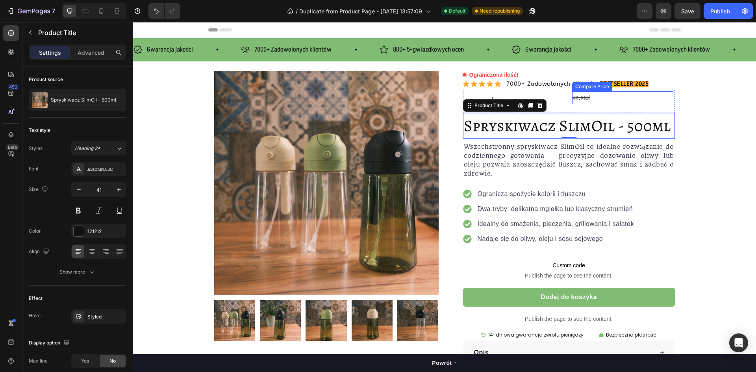
click at [581, 96] on div "49,99zł" at bounding box center [622, 97] width 101 height 13
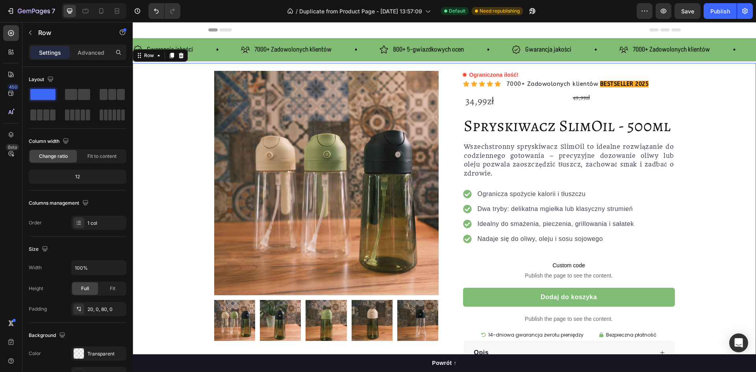
click at [702, 112] on div "Product Images Row Ograniczona ilość! Custom Code Icon Icon Icon Icon Icon Icon…" at bounding box center [445, 233] width 624 height 325
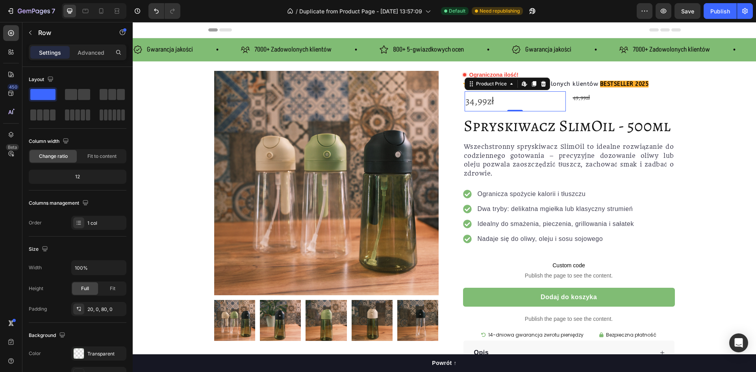
click at [489, 101] on div "34,99zł" at bounding box center [515, 101] width 101 height 20
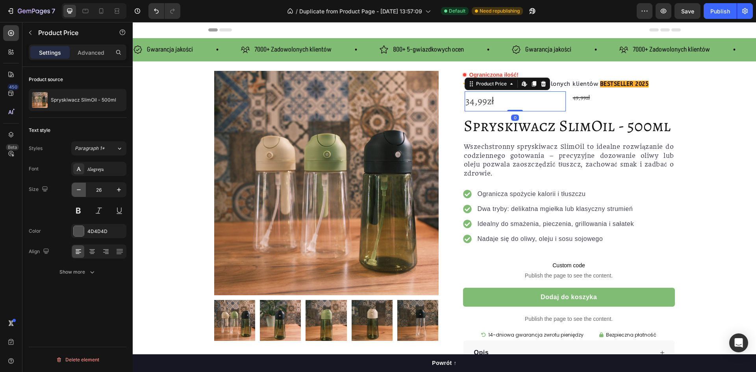
click at [76, 192] on icon "button" at bounding box center [79, 190] width 8 height 8
click at [122, 192] on icon "button" at bounding box center [119, 190] width 8 height 8
click at [121, 192] on icon "button" at bounding box center [119, 190] width 8 height 8
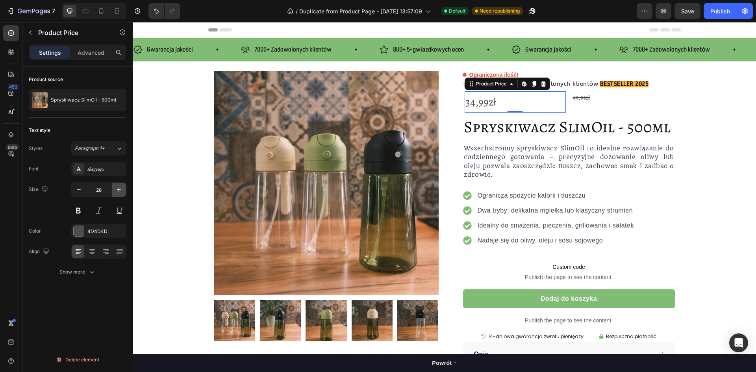
click at [121, 192] on icon "button" at bounding box center [119, 190] width 8 height 8
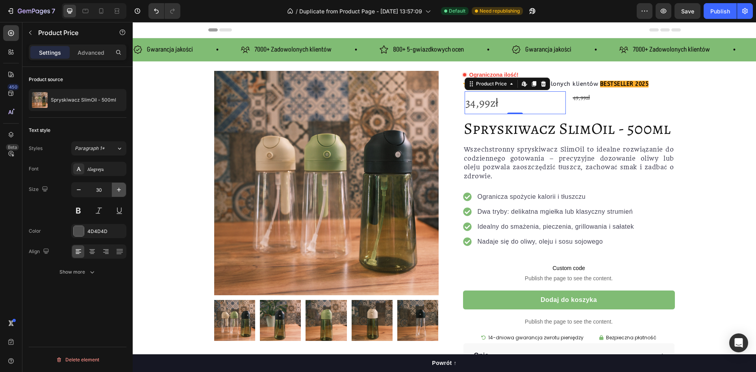
click at [121, 192] on icon "button" at bounding box center [119, 190] width 8 height 8
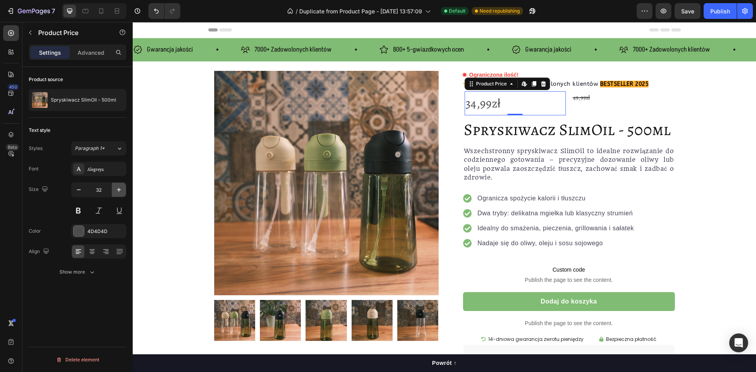
type input "33"
click at [492, 107] on div "34,99zł" at bounding box center [515, 103] width 101 height 25
click at [493, 106] on div "34,99zł" at bounding box center [515, 103] width 101 height 25
click at [572, 118] on h1 "Spryskiwacz SlimOil - 500ml" at bounding box center [569, 131] width 212 height 26
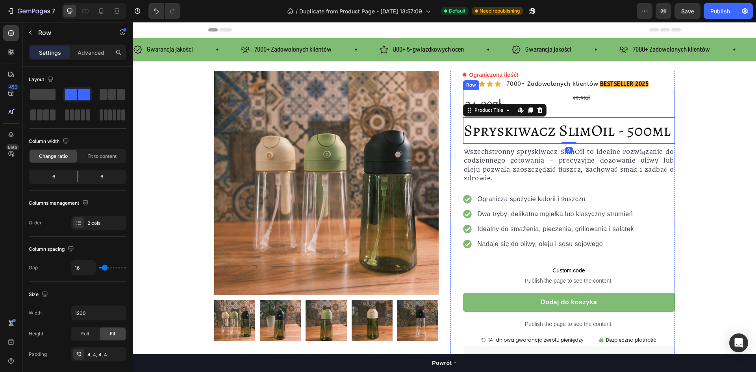
click at [573, 114] on div "49,99zł Compare Price Compare Price" at bounding box center [622, 103] width 101 height 25
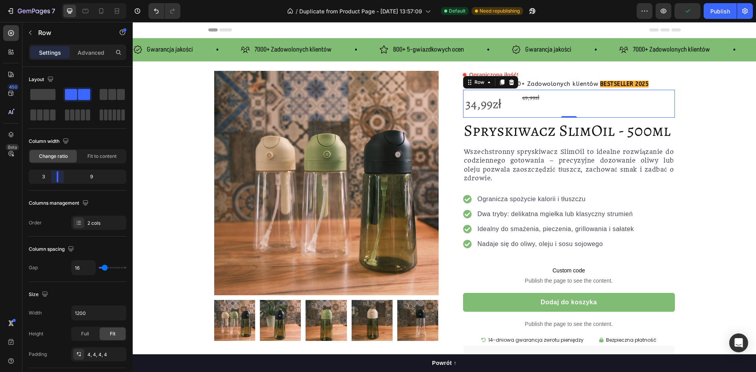
drag, startPoint x: 80, startPoint y: 177, endPoint x: 52, endPoint y: 167, distance: 29.2
click at [52, 0] on body "7 / Duplicate from Product Page - [DATE] 13:57:09 Default Need republishing Pre…" at bounding box center [378, 0] width 756 height 0
click at [96, 222] on div "2 cols" at bounding box center [105, 223] width 37 height 7
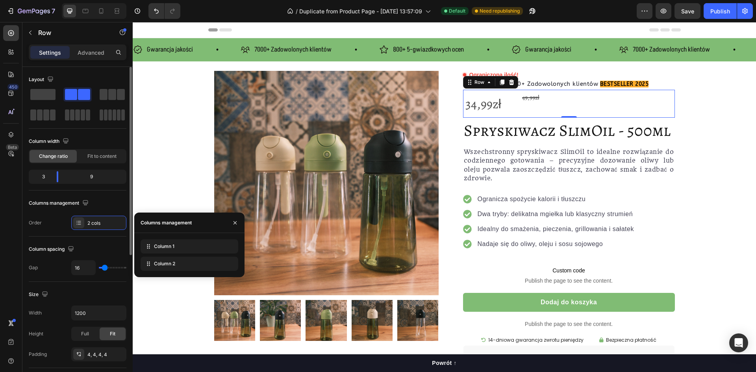
click at [104, 252] on div "Column spacing" at bounding box center [78, 249] width 98 height 13
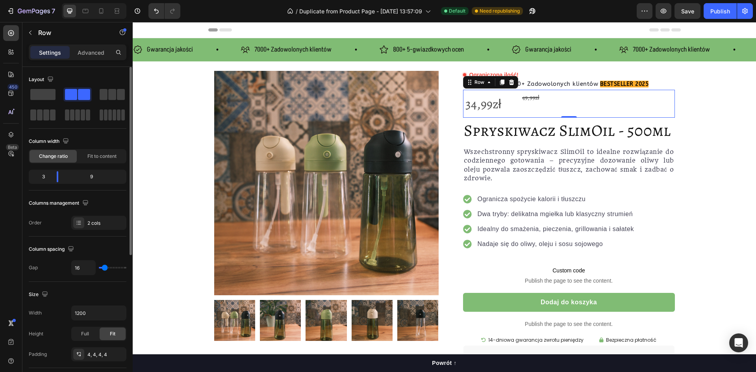
type input "24"
type input "27"
type input "29"
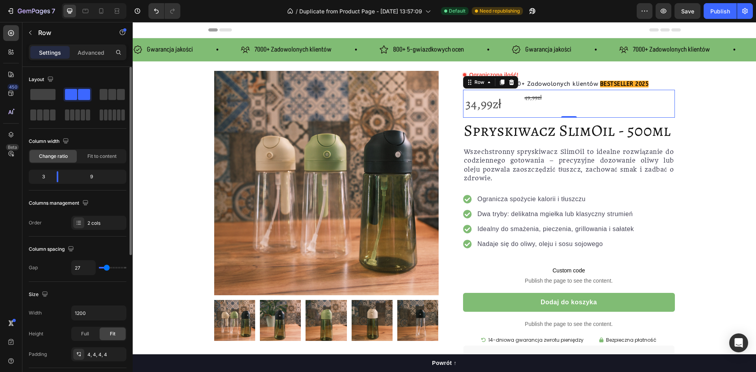
type input "29"
type input "31"
type input "33"
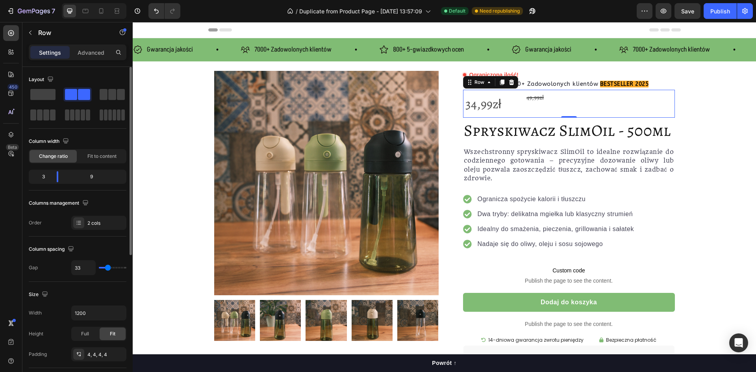
type input "36"
type input "38"
type input "40"
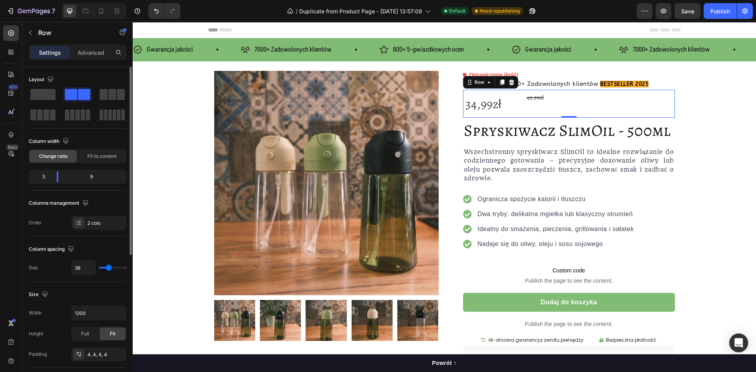
type input "40"
type input "42"
type input "44"
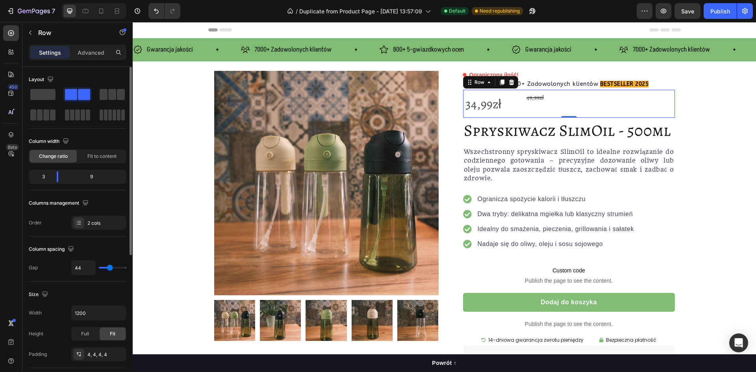
type input "47"
type input "40"
type input "36"
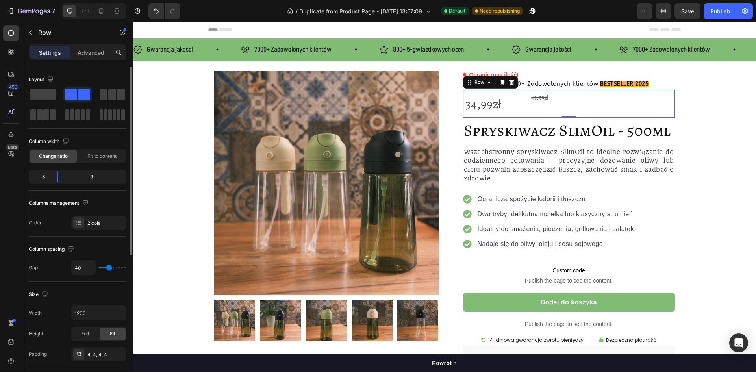
type input "36"
type input "31"
type input "29"
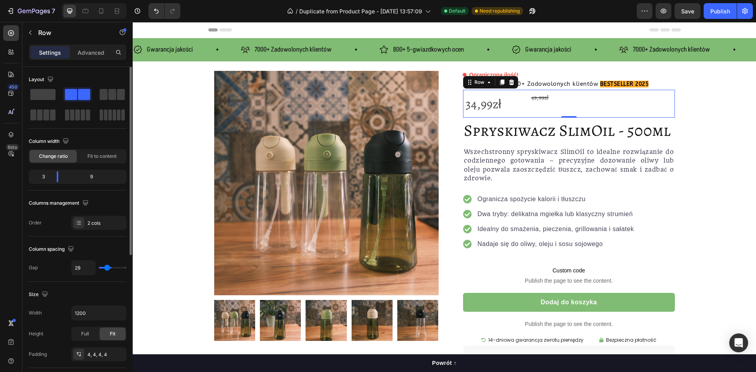
type input "27"
type input "22"
type input "20"
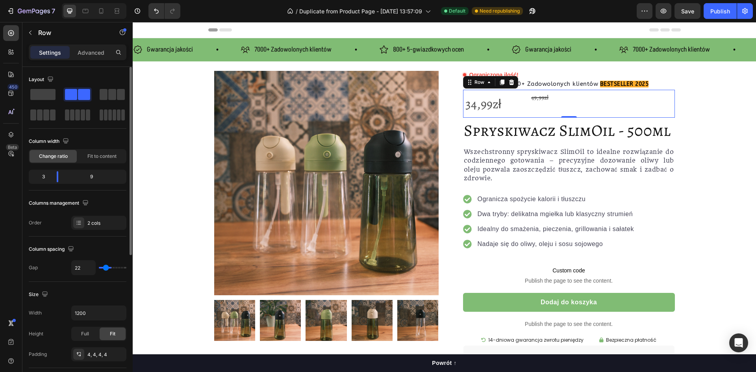
type input "20"
type input "18"
type input "16"
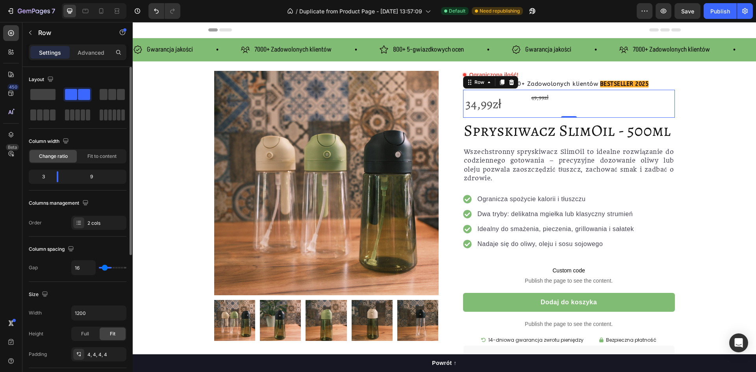
type input "13"
type input "11"
type input "9"
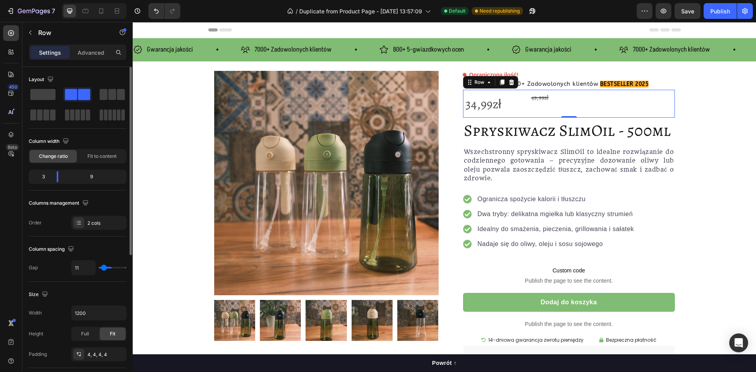
type input "9"
type input "7"
type input "4"
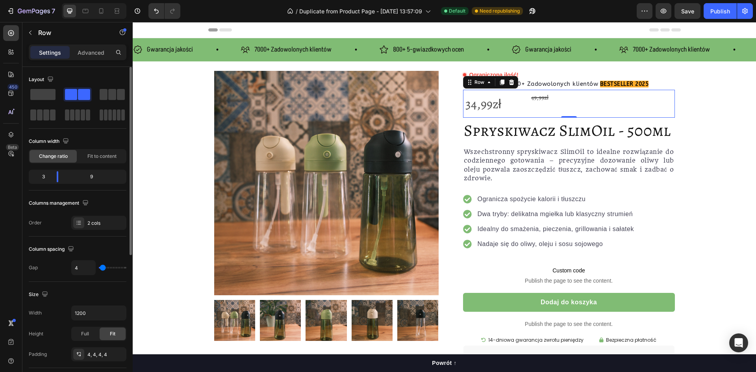
type input "2"
type input "0"
drag, startPoint x: 106, startPoint y: 266, endPoint x: 97, endPoint y: 266, distance: 8.3
type input "0"
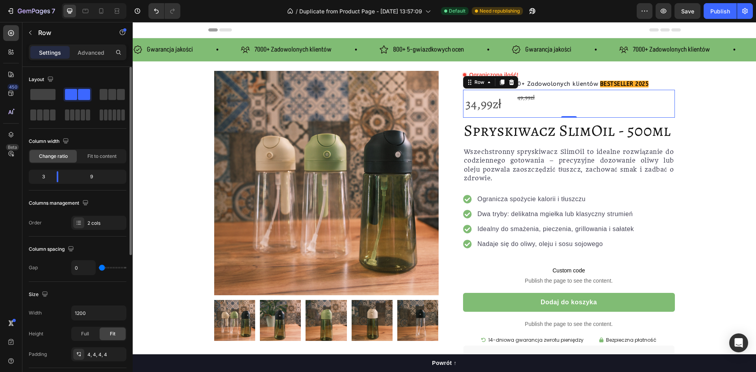
click at [99, 267] on input "range" at bounding box center [113, 268] width 28 height 2
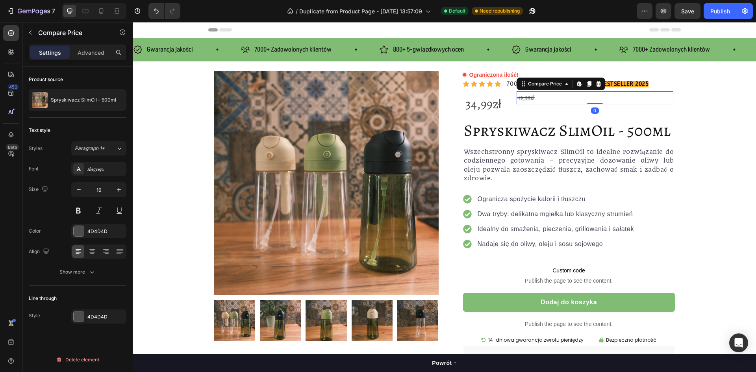
click at [535, 99] on div "49,99zł" at bounding box center [595, 97] width 157 height 13
click at [121, 190] on icon "button" at bounding box center [119, 190] width 4 height 4
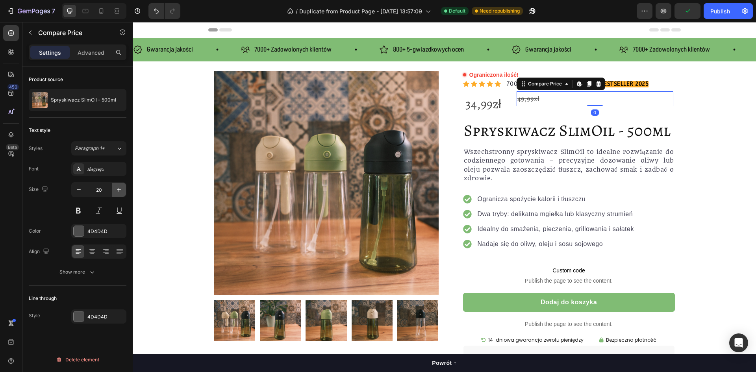
click at [121, 190] on icon "button" at bounding box center [119, 190] width 4 height 4
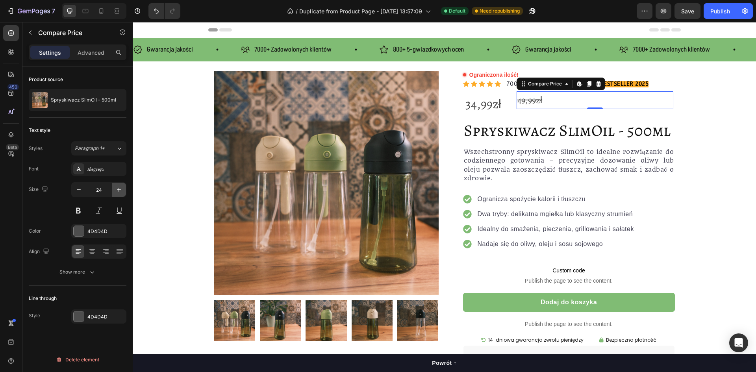
click at [121, 190] on icon "button" at bounding box center [119, 190] width 4 height 4
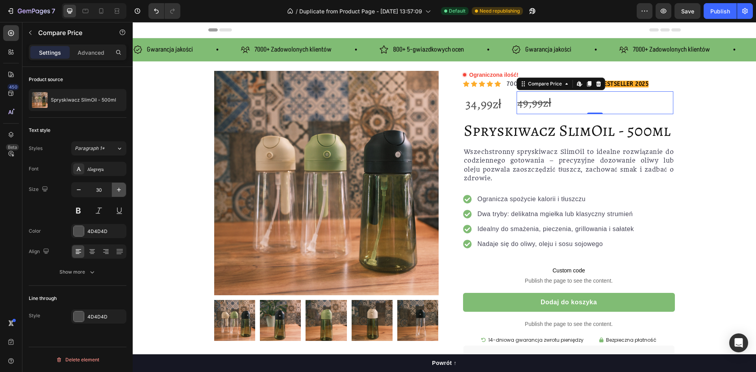
click at [121, 190] on icon "button" at bounding box center [119, 190] width 4 height 4
type input "31"
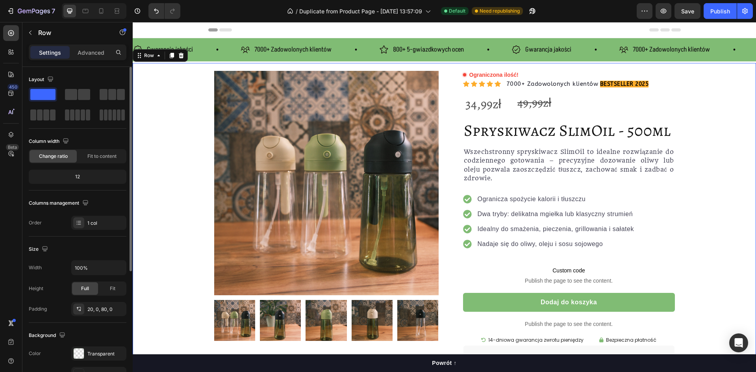
click at [722, 134] on div "Product Images Row Ograniczona ilość! Custom Code Icon Icon Icon Icon Icon Icon…" at bounding box center [445, 236] width 624 height 330
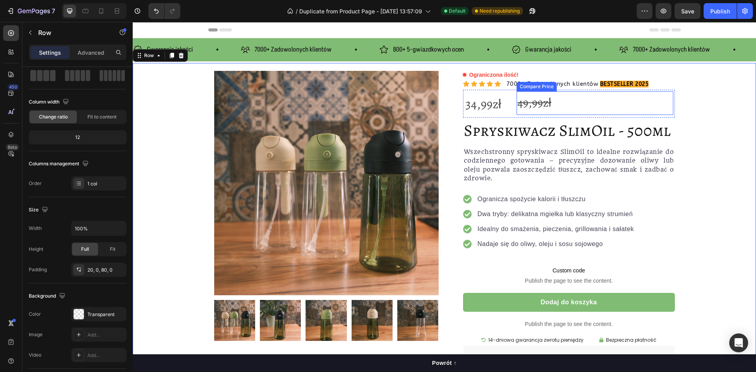
click at [563, 114] on div "49,99zł" at bounding box center [595, 103] width 157 height 24
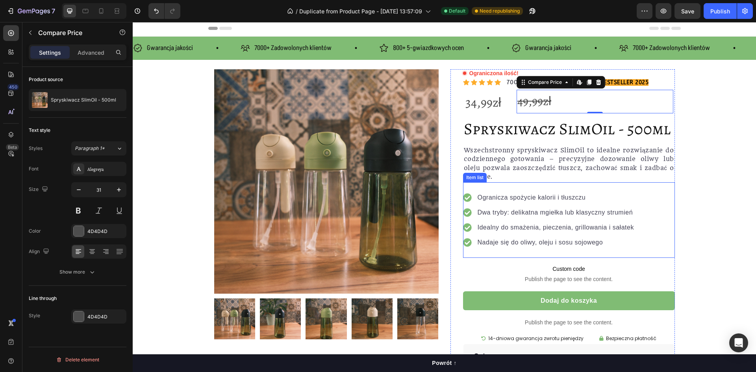
scroll to position [0, 0]
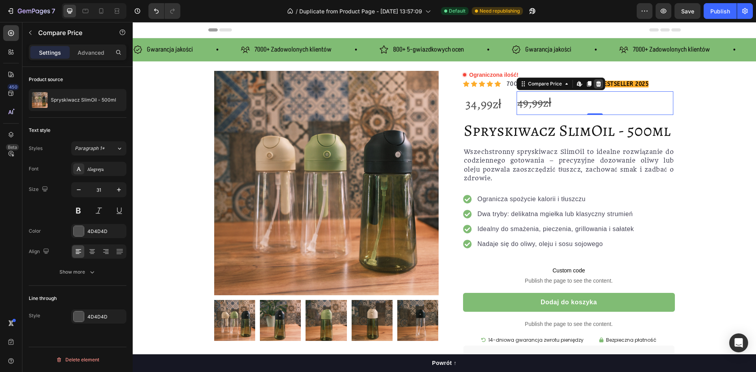
click at [600, 86] on div at bounding box center [598, 83] width 9 height 9
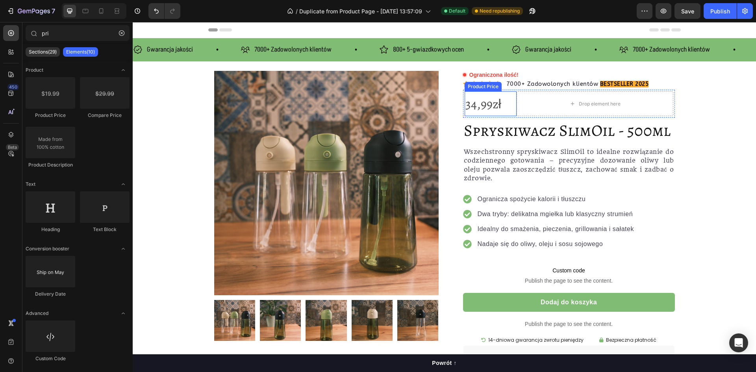
click at [511, 98] on div "34,99zł" at bounding box center [491, 103] width 52 height 25
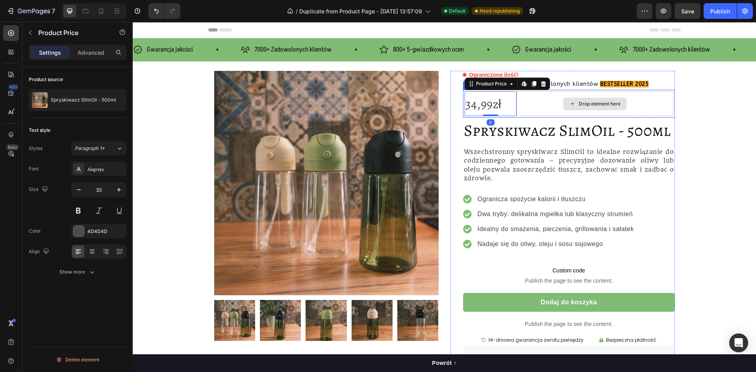
click at [664, 97] on div "Drop element here" at bounding box center [595, 103] width 157 height 25
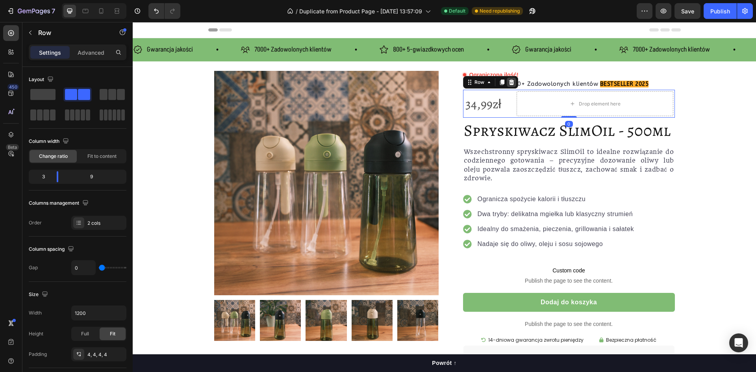
click at [509, 83] on icon at bounding box center [511, 83] width 5 height 6
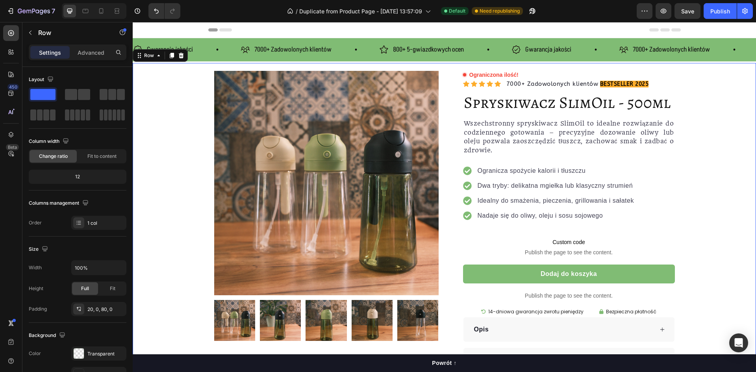
click at [719, 121] on div "Product Images Row Ograniczona ilość! Custom Code Icon Icon Icon Icon Icon Icon…" at bounding box center [445, 222] width 624 height 302
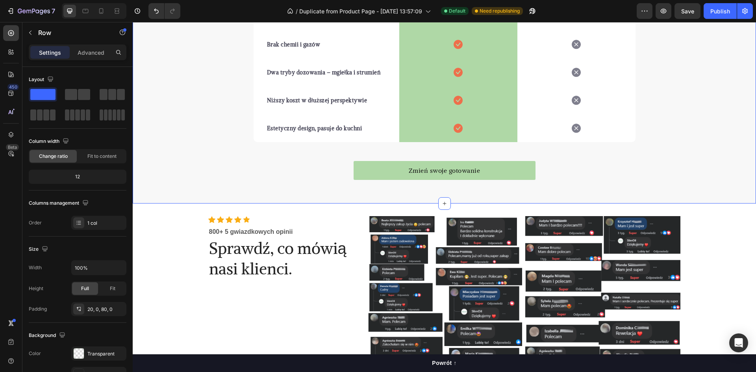
scroll to position [1300, 0]
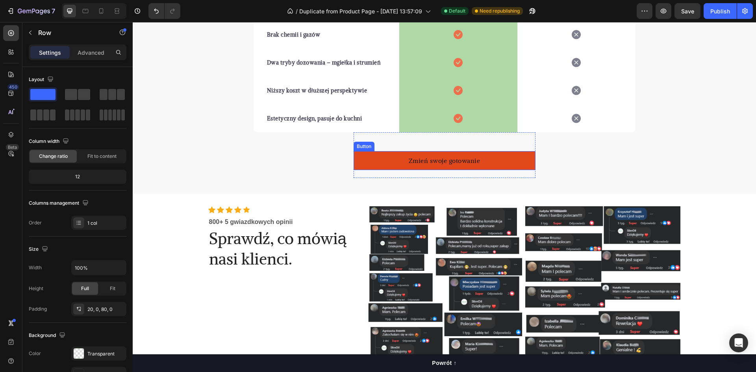
click at [505, 163] on link "Zmień swoje gotowanie" at bounding box center [445, 160] width 182 height 19
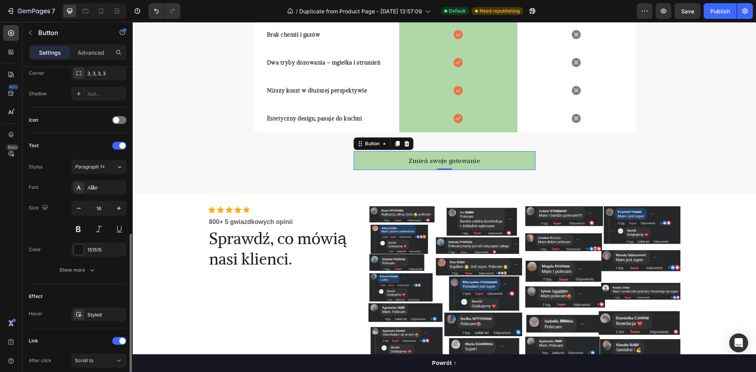
scroll to position [278, 0]
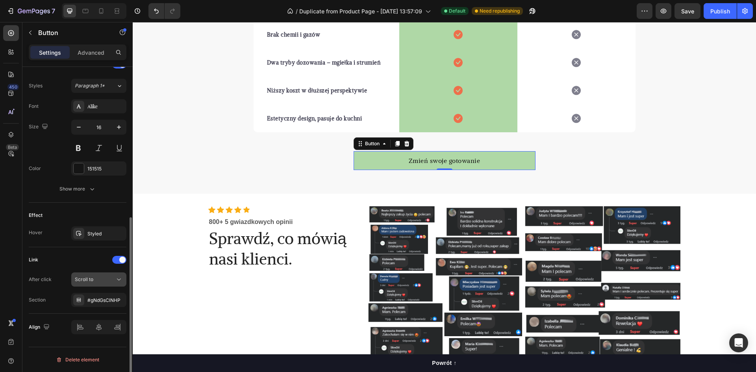
click at [114, 279] on div "Scroll to" at bounding box center [95, 279] width 40 height 7
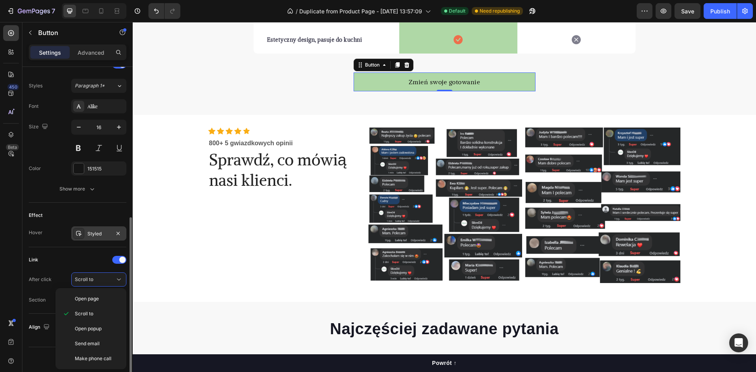
scroll to position [239, 0]
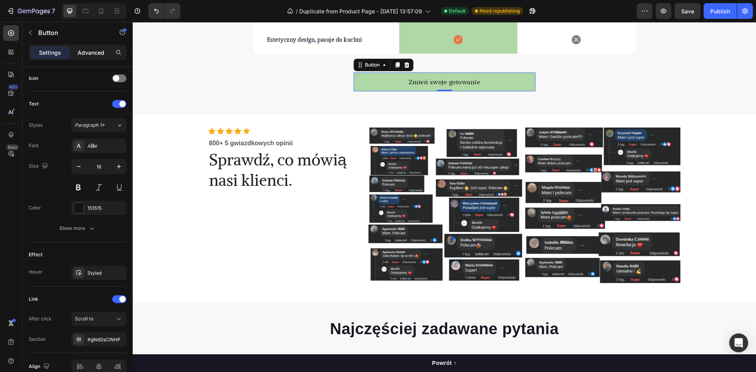
click at [86, 52] on p "Advanced" at bounding box center [91, 52] width 27 height 8
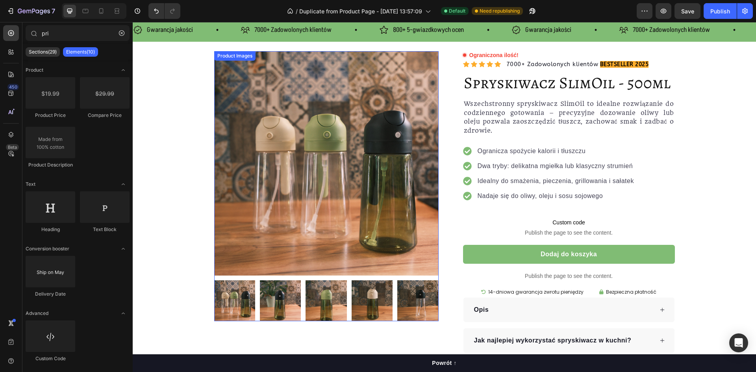
scroll to position [0, 0]
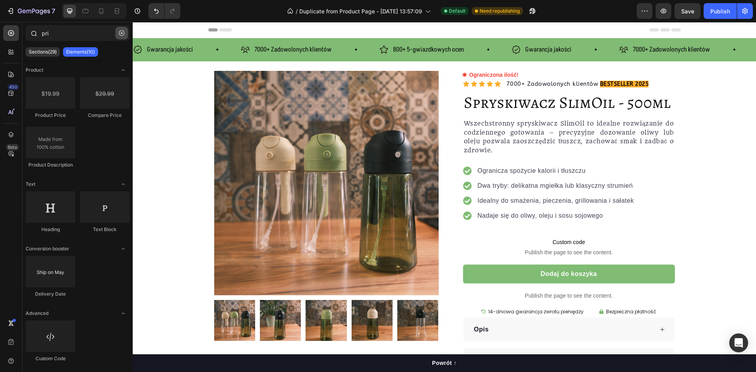
click at [121, 34] on icon "button" at bounding box center [122, 33] width 6 height 6
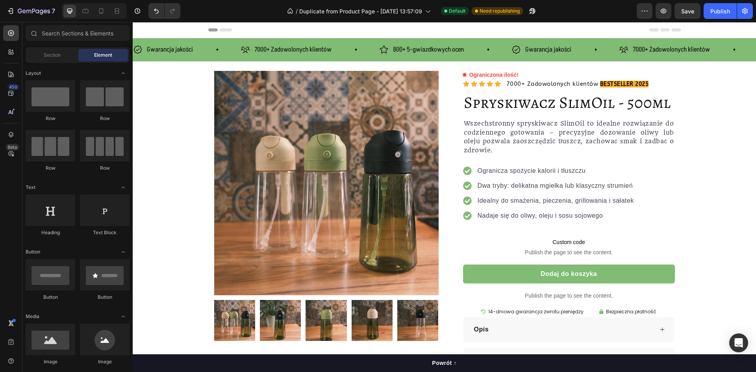
drag, startPoint x: 756, startPoint y: 219, endPoint x: 851, endPoint y: 28, distance: 213.2
click at [718, 11] on div "Publish" at bounding box center [721, 11] width 20 height 8
